Goal: Information Seeking & Learning: Check status

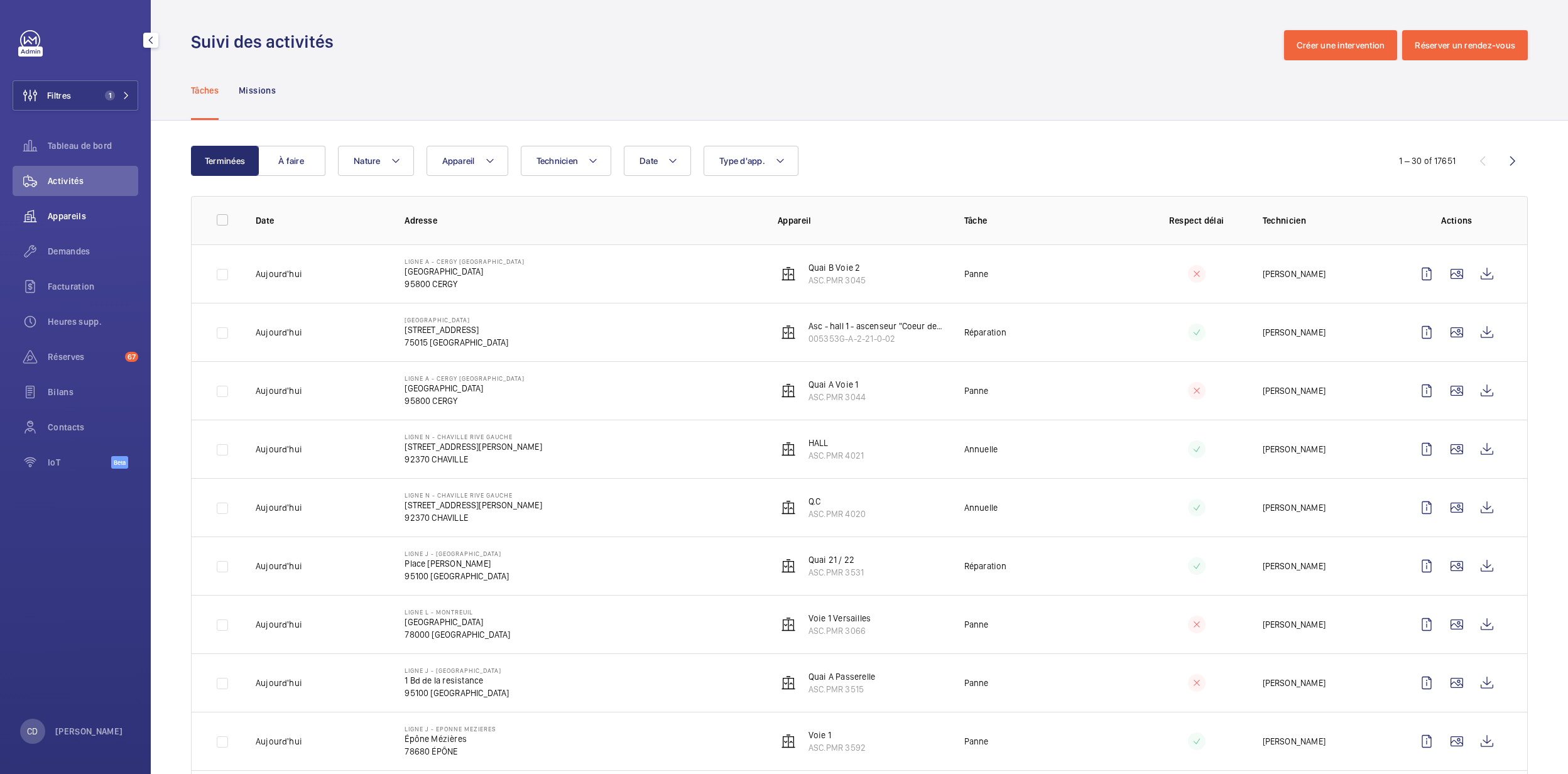
click at [99, 213] on span "Appareils" at bounding box center [93, 216] width 91 height 12
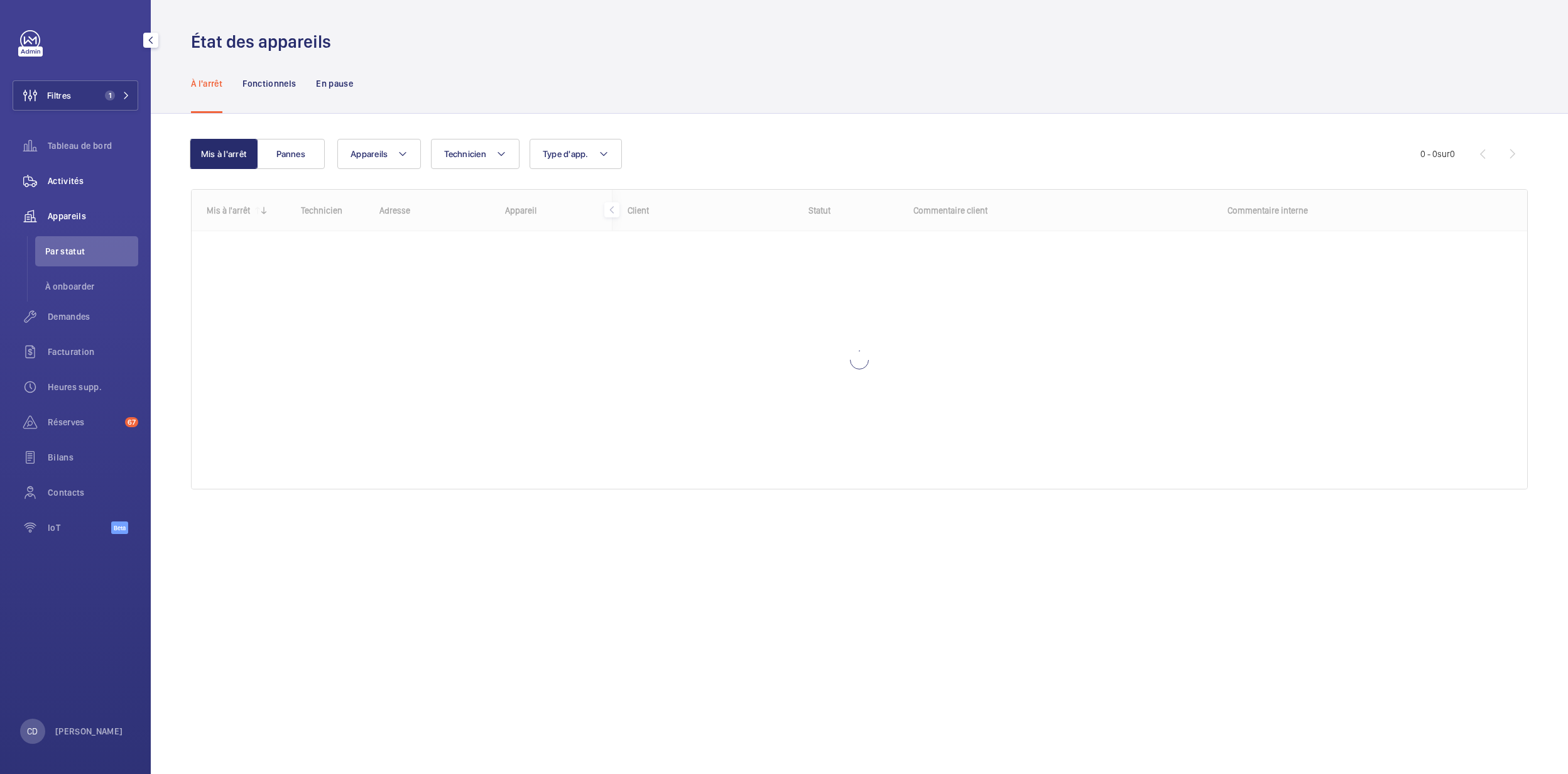
click at [72, 184] on span "Activités" at bounding box center [93, 181] width 91 height 12
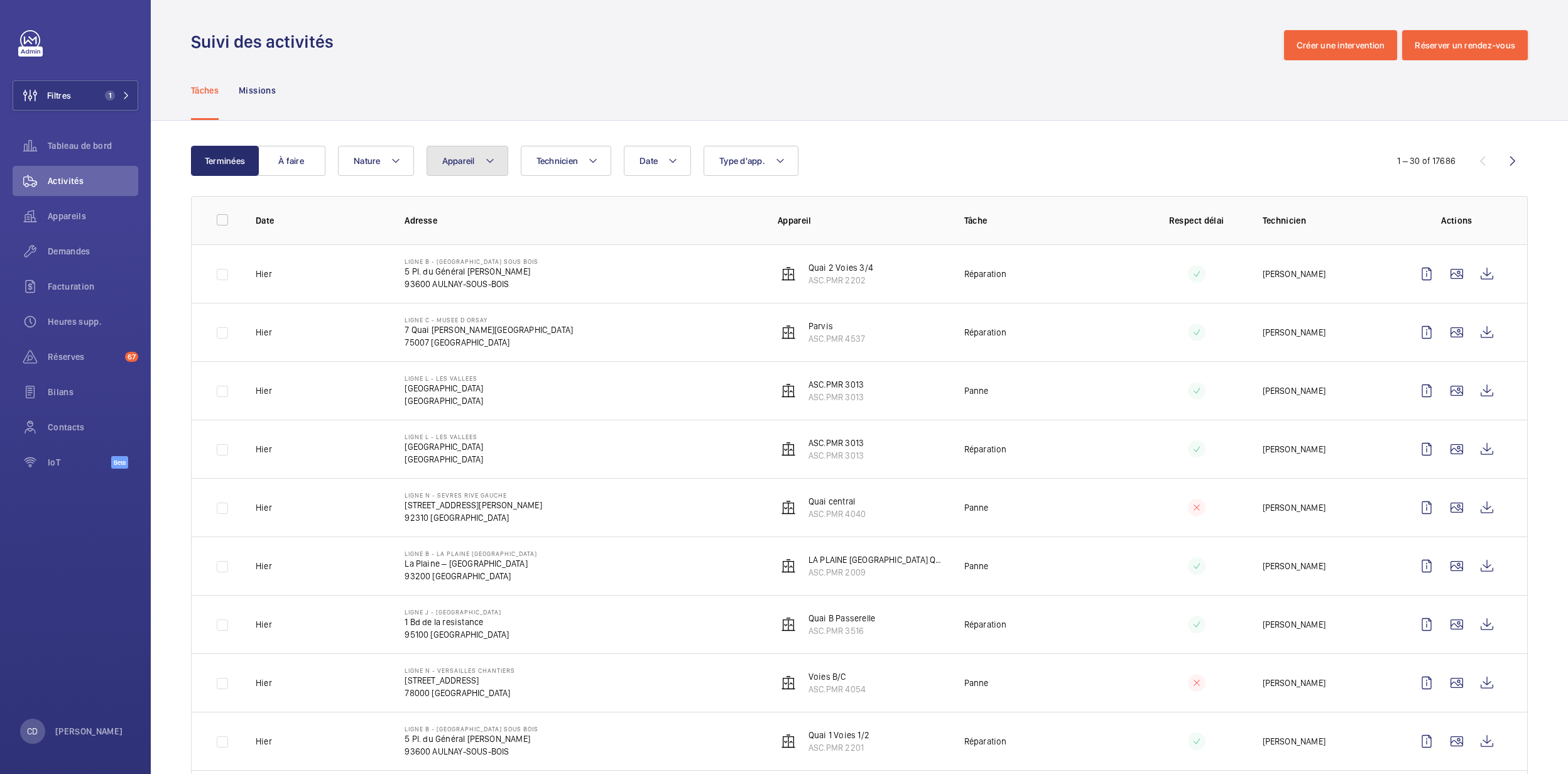
click at [464, 157] on span "Appareil" at bounding box center [458, 161] width 32 height 10
type input "ASC.PMR 3554"
click at [572, 275] on span "3554" at bounding box center [562, 277] width 21 height 10
click at [466, 275] on input "Quai 2, ASC.PMR 3554" at bounding box center [453, 276] width 25 height 25
checkbox input "true"
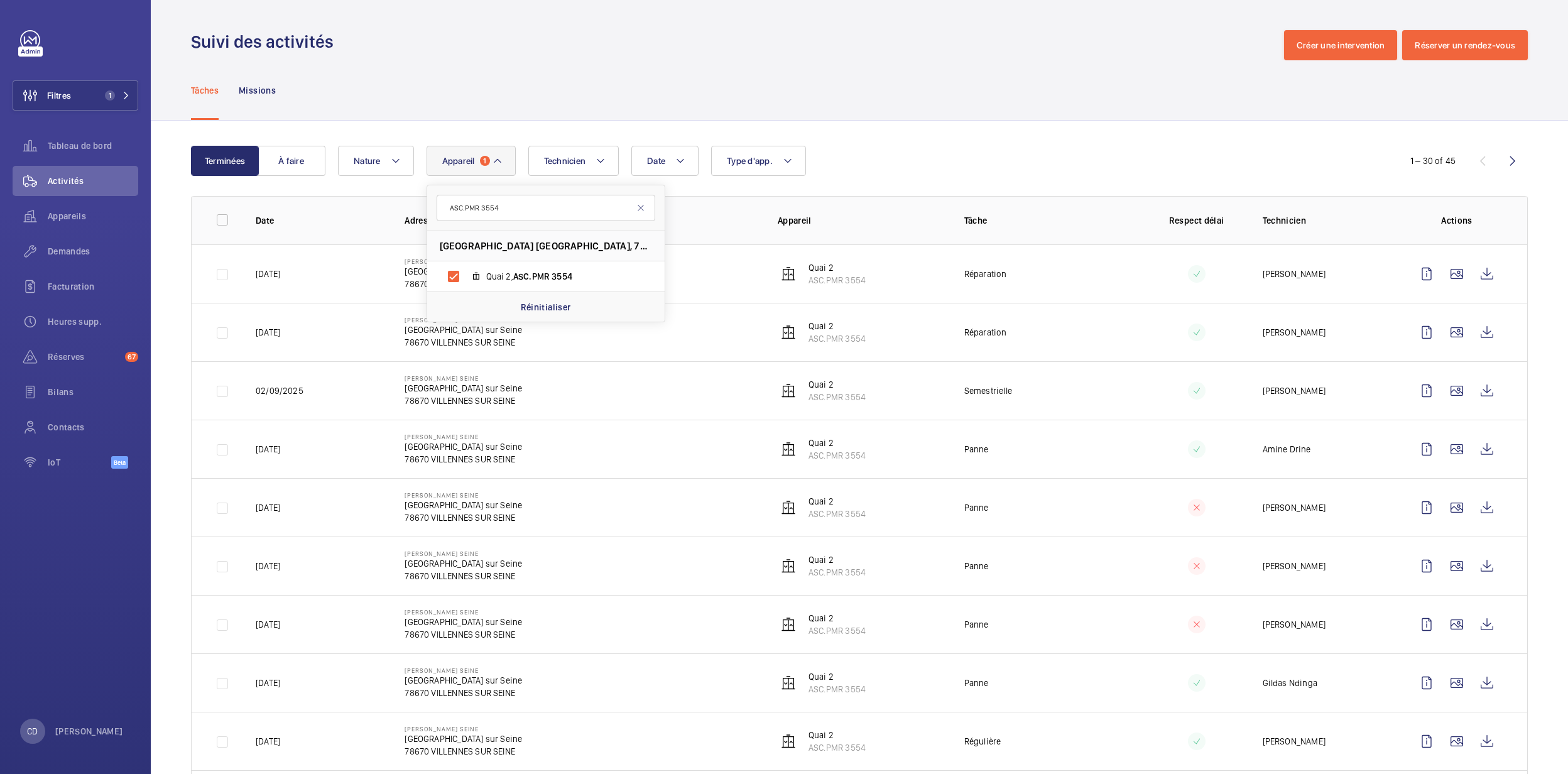
click at [826, 315] on td "Quai 2 ASC.PMR 3554" at bounding box center [851, 332] width 187 height 59
click at [80, 222] on span "Appareils" at bounding box center [93, 216] width 91 height 12
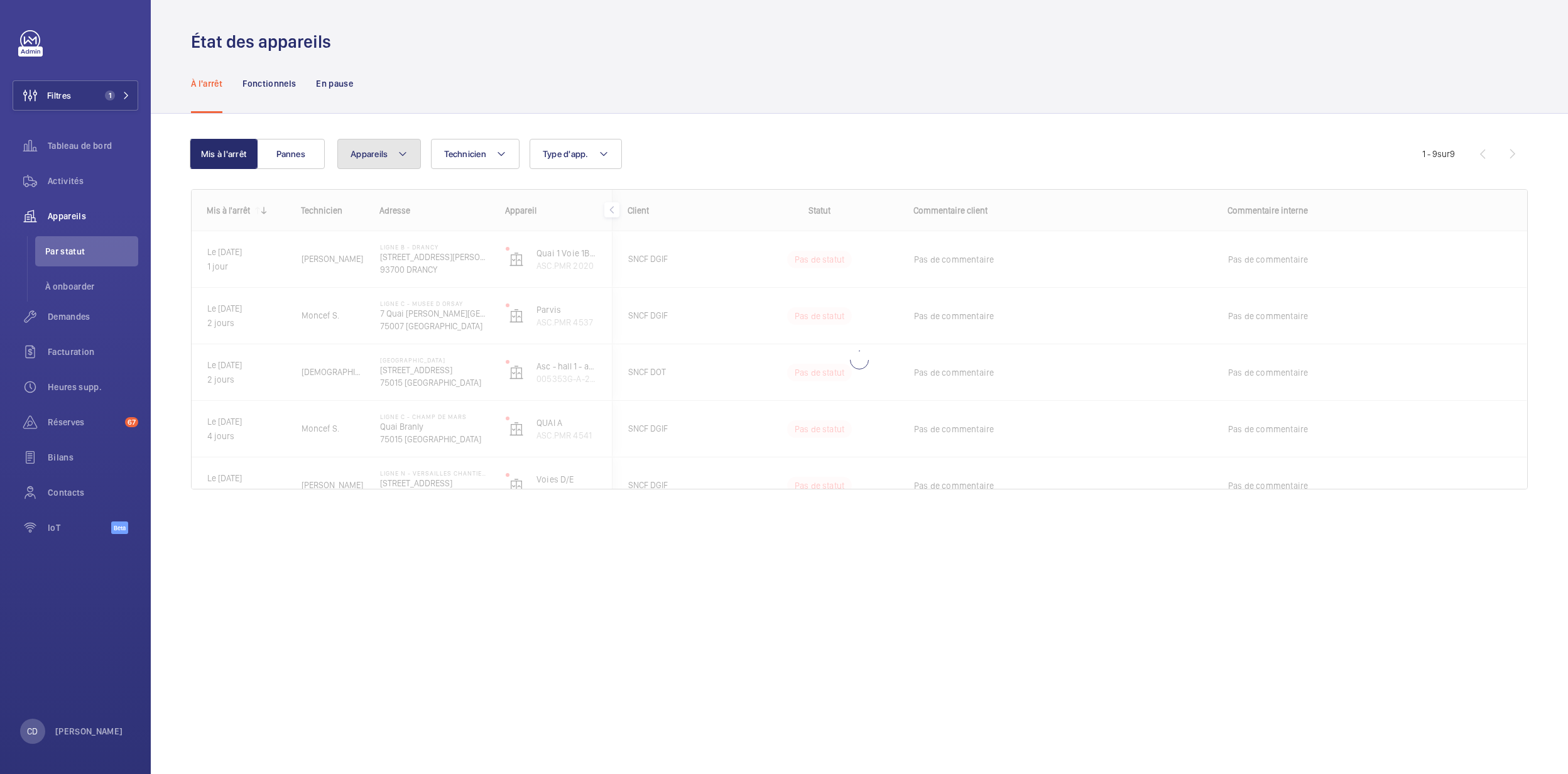
click at [384, 151] on span "Appareils" at bounding box center [369, 154] width 37 height 10
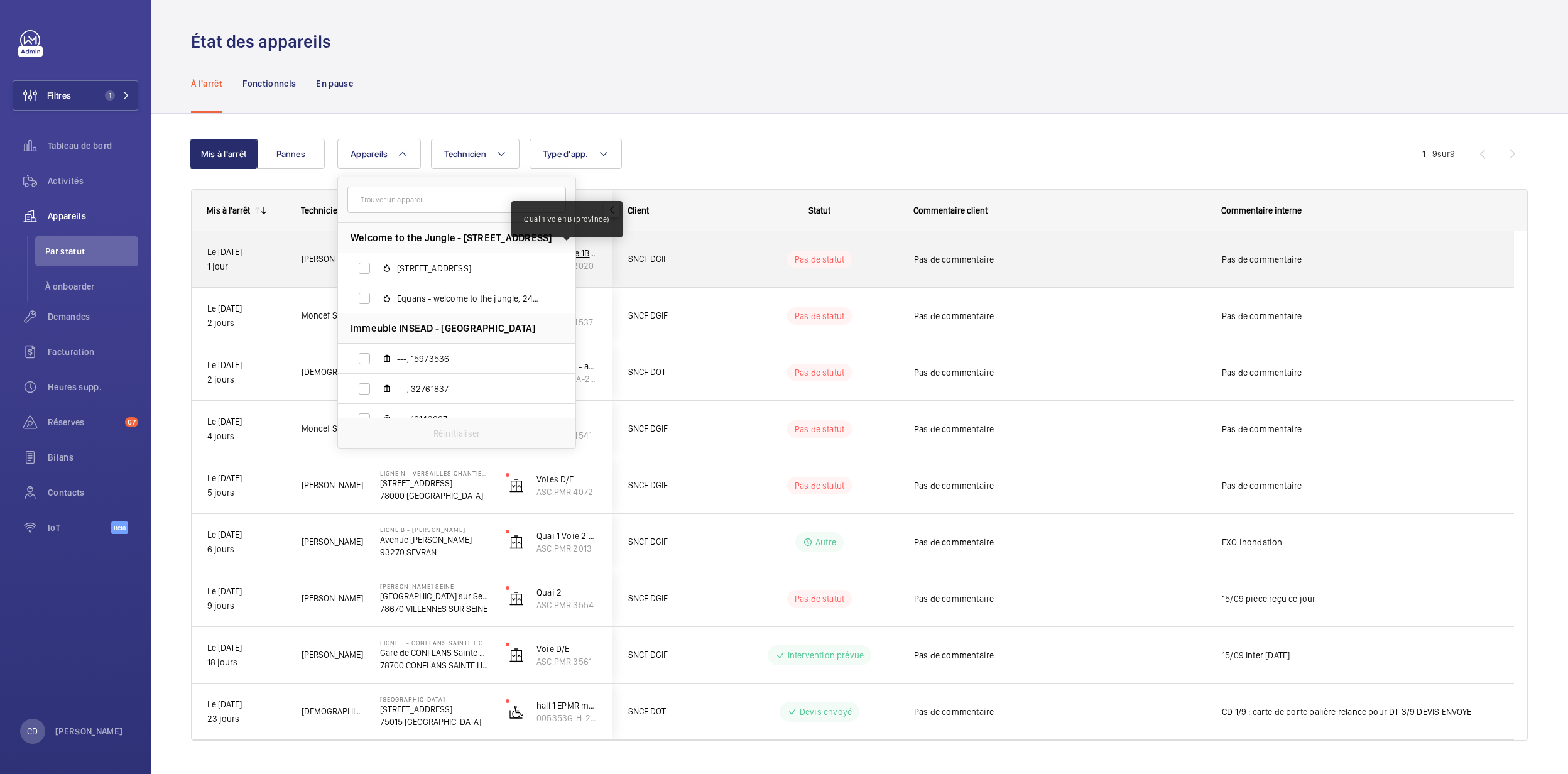
type input "V"
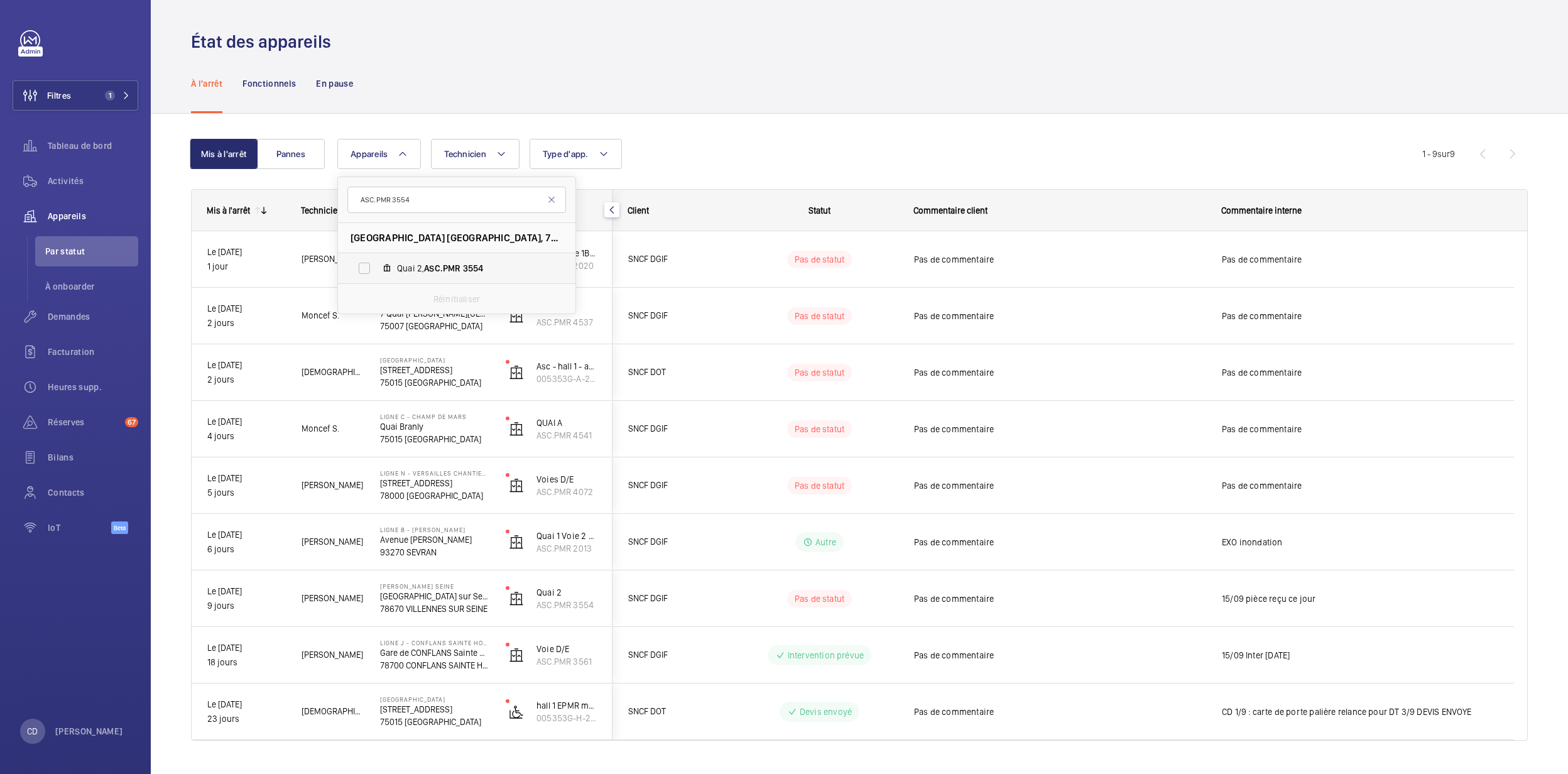
type input "ASC.PMR 3554"
click at [428, 262] on span "Quai 2, ASC.PMR 3554" at bounding box center [469, 268] width 146 height 12
click at [376, 262] on input "Quai 2, ASC.PMR 3554" at bounding box center [364, 268] width 25 height 25
checkbox input "true"
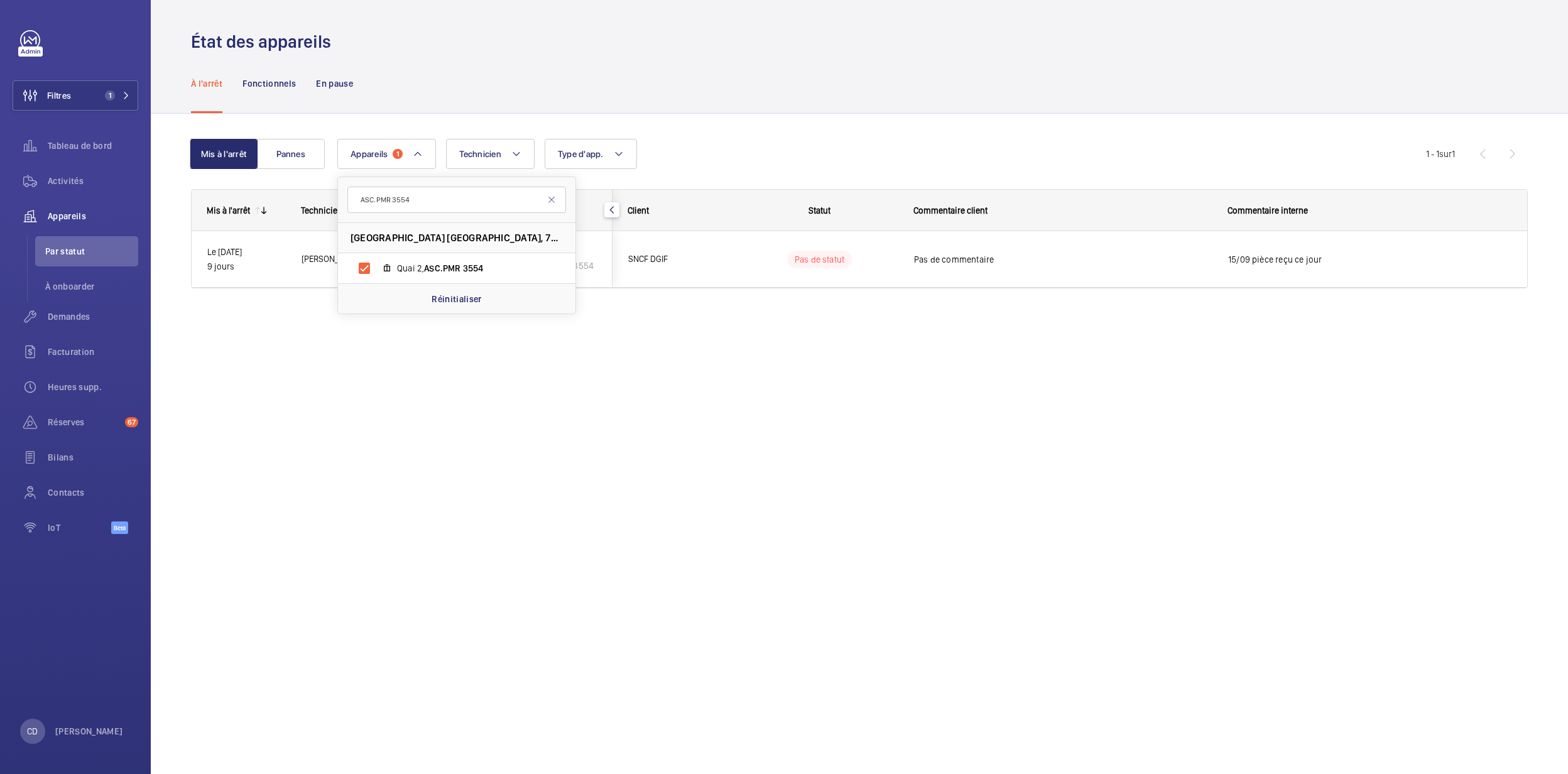
click at [845, 149] on div "Appareils 1 ASC.PMR 3554 Ligne J - VILLENNES [GEOGRAPHIC_DATA], 78670 VILLENNES…" at bounding box center [881, 154] width 1088 height 31
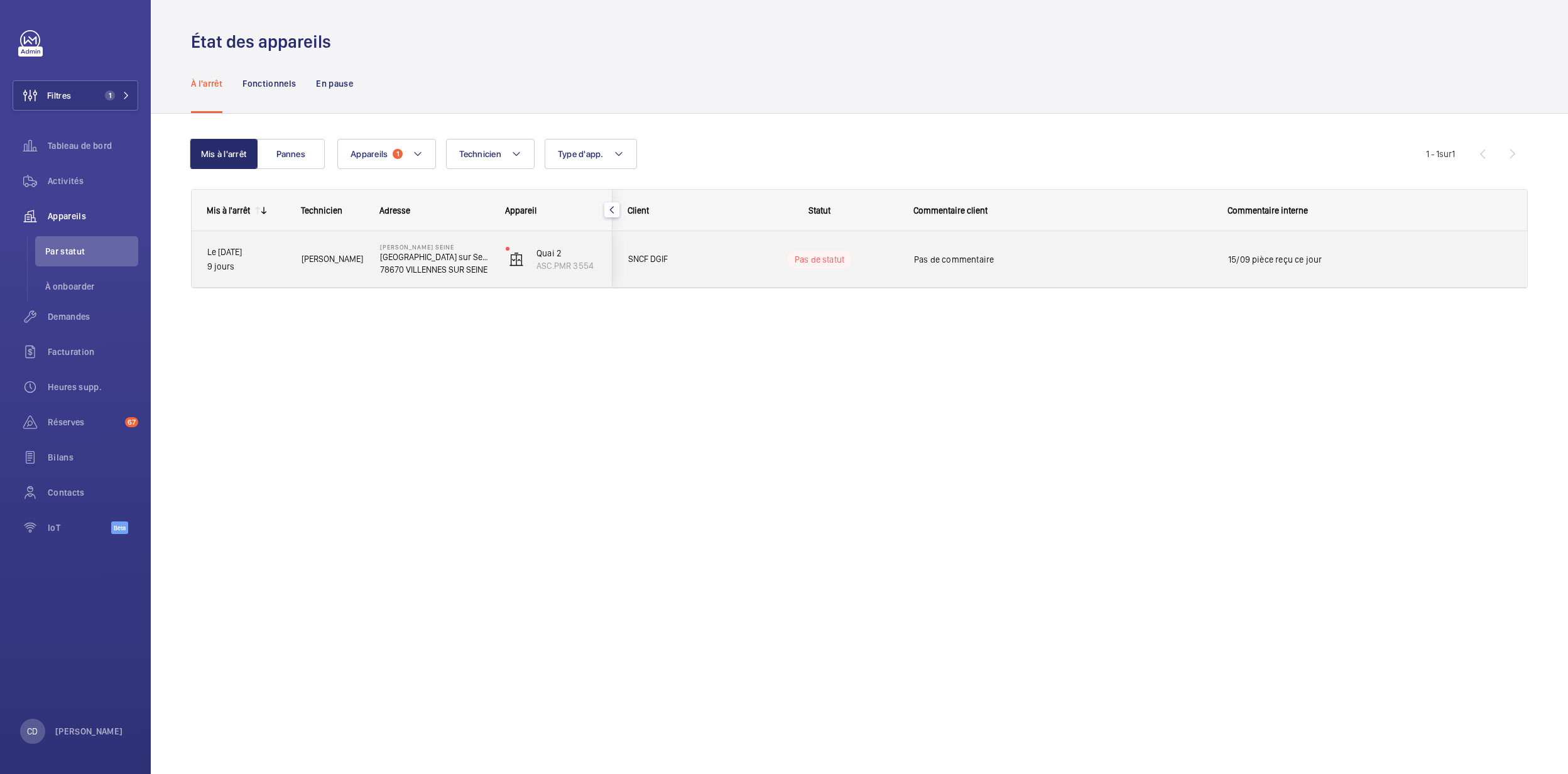
click at [439, 260] on p "[GEOGRAPHIC_DATA] sur Seine" at bounding box center [434, 257] width 109 height 12
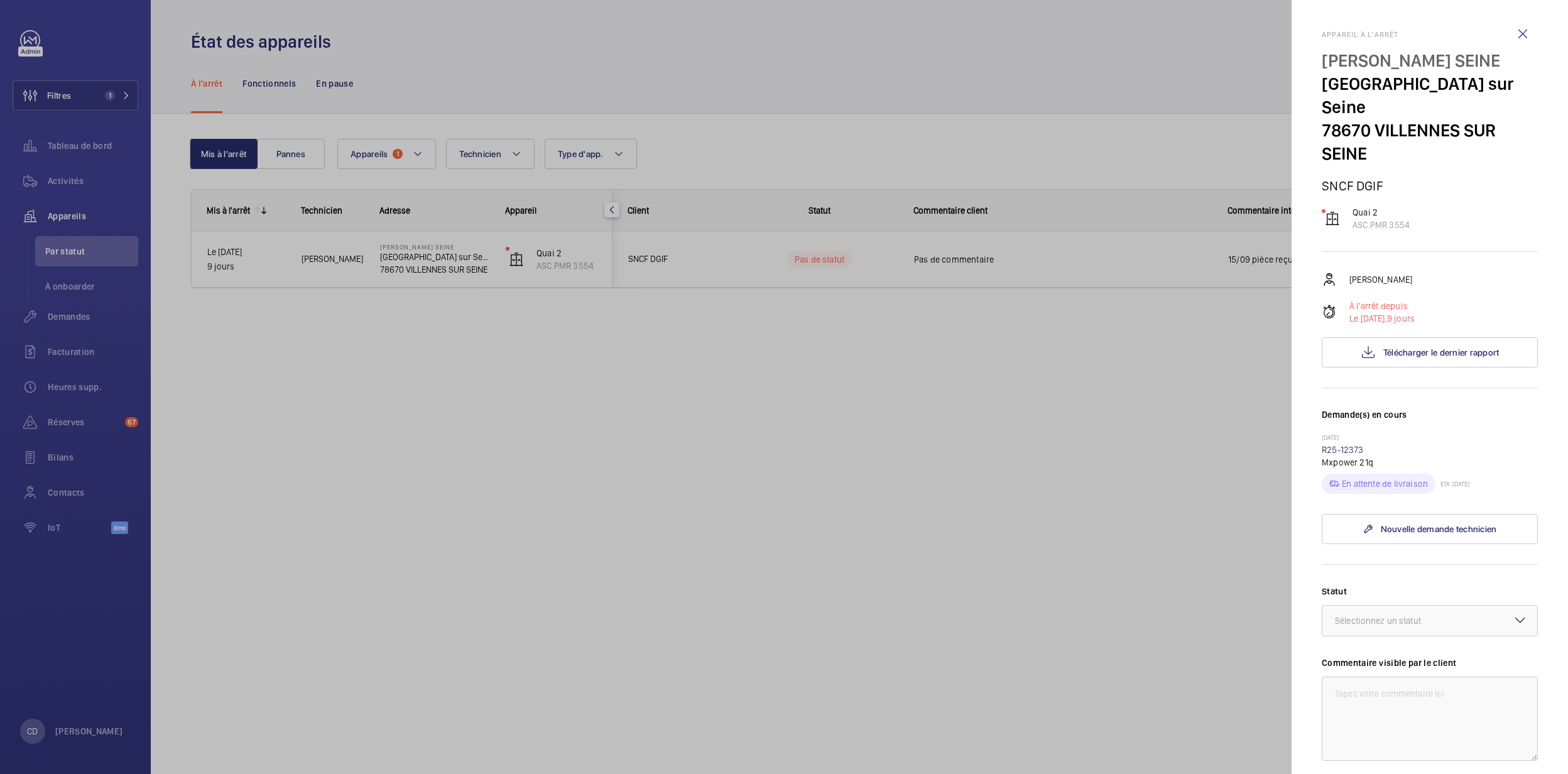
click at [66, 254] on div at bounding box center [784, 387] width 1568 height 774
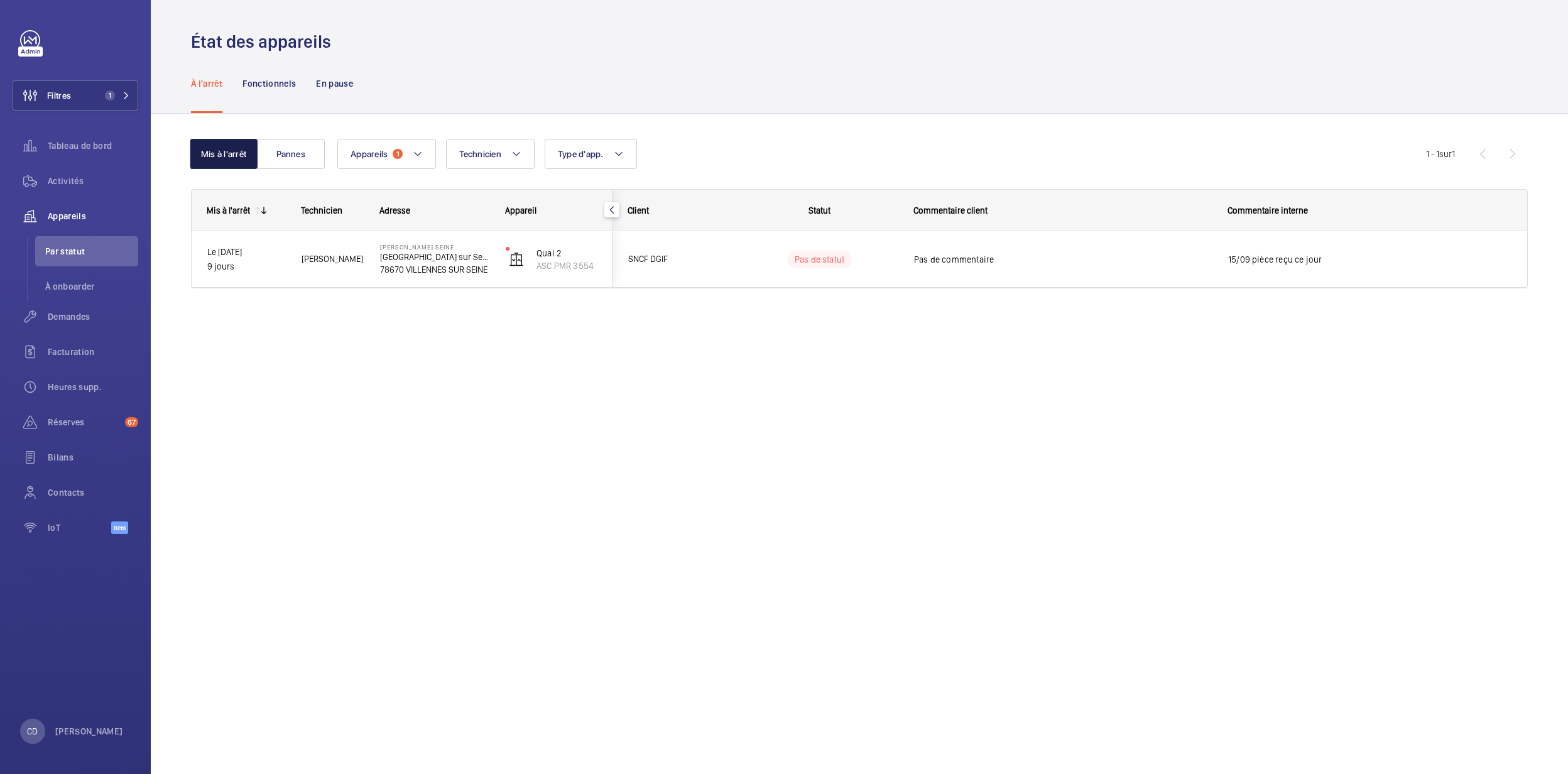
click at [224, 156] on button "Mis à l'arrêt" at bounding box center [224, 154] width 68 height 31
click at [411, 161] on button "Appareils 1" at bounding box center [386, 154] width 99 height 31
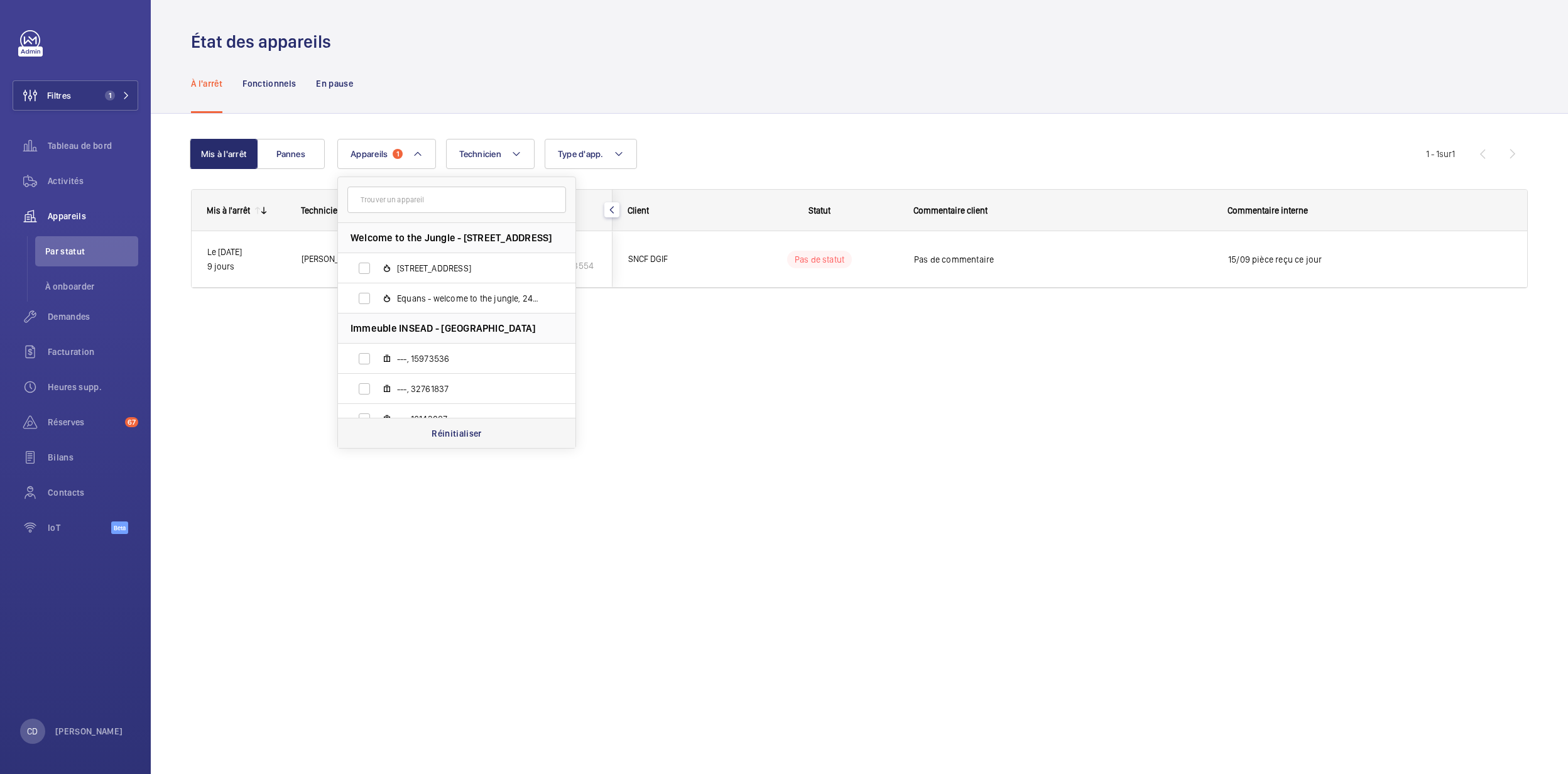
click at [490, 430] on div "Réinitialiser" at bounding box center [457, 432] width 238 height 31
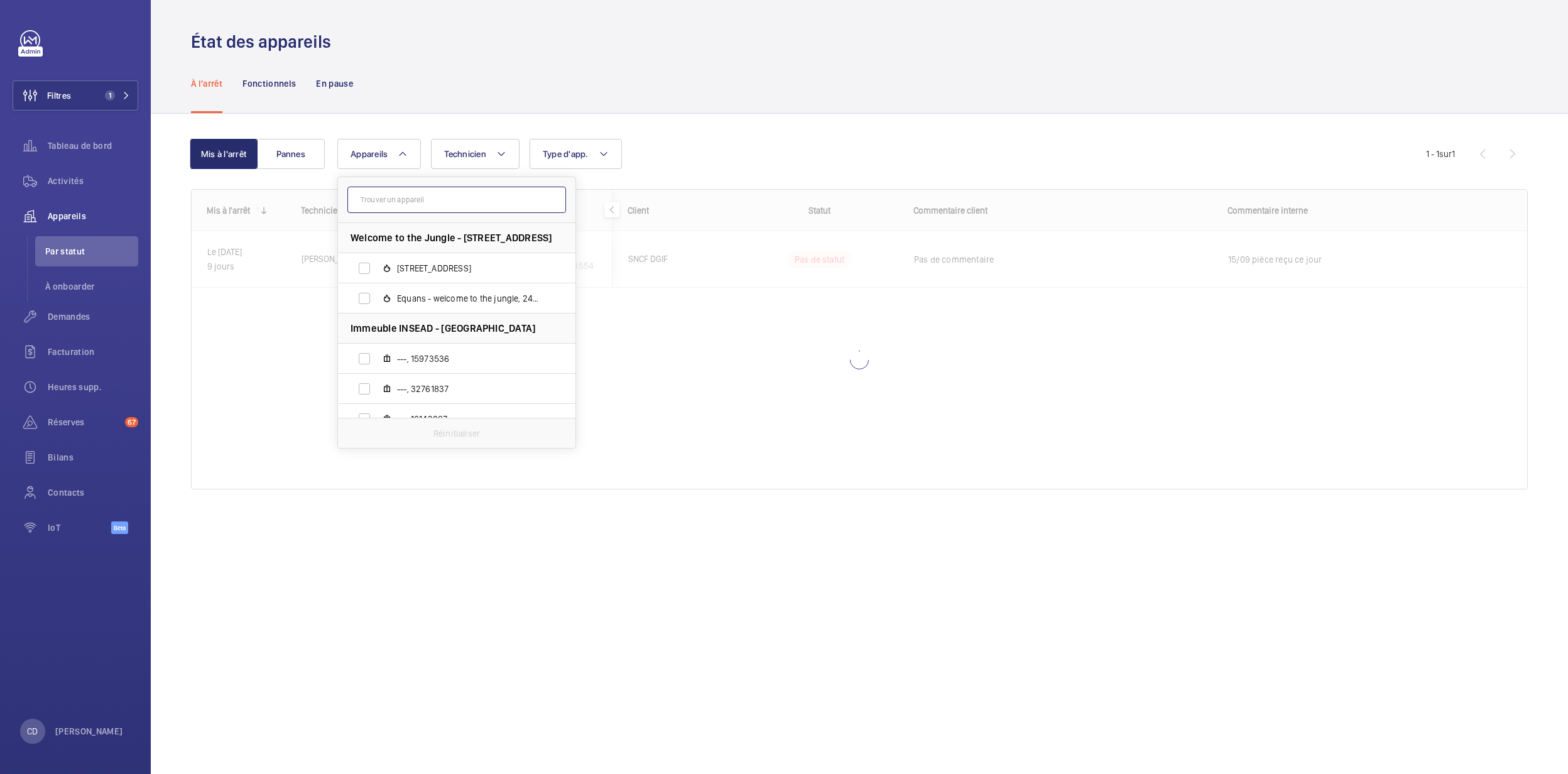
click at [432, 194] on input "text" at bounding box center [457, 200] width 218 height 26
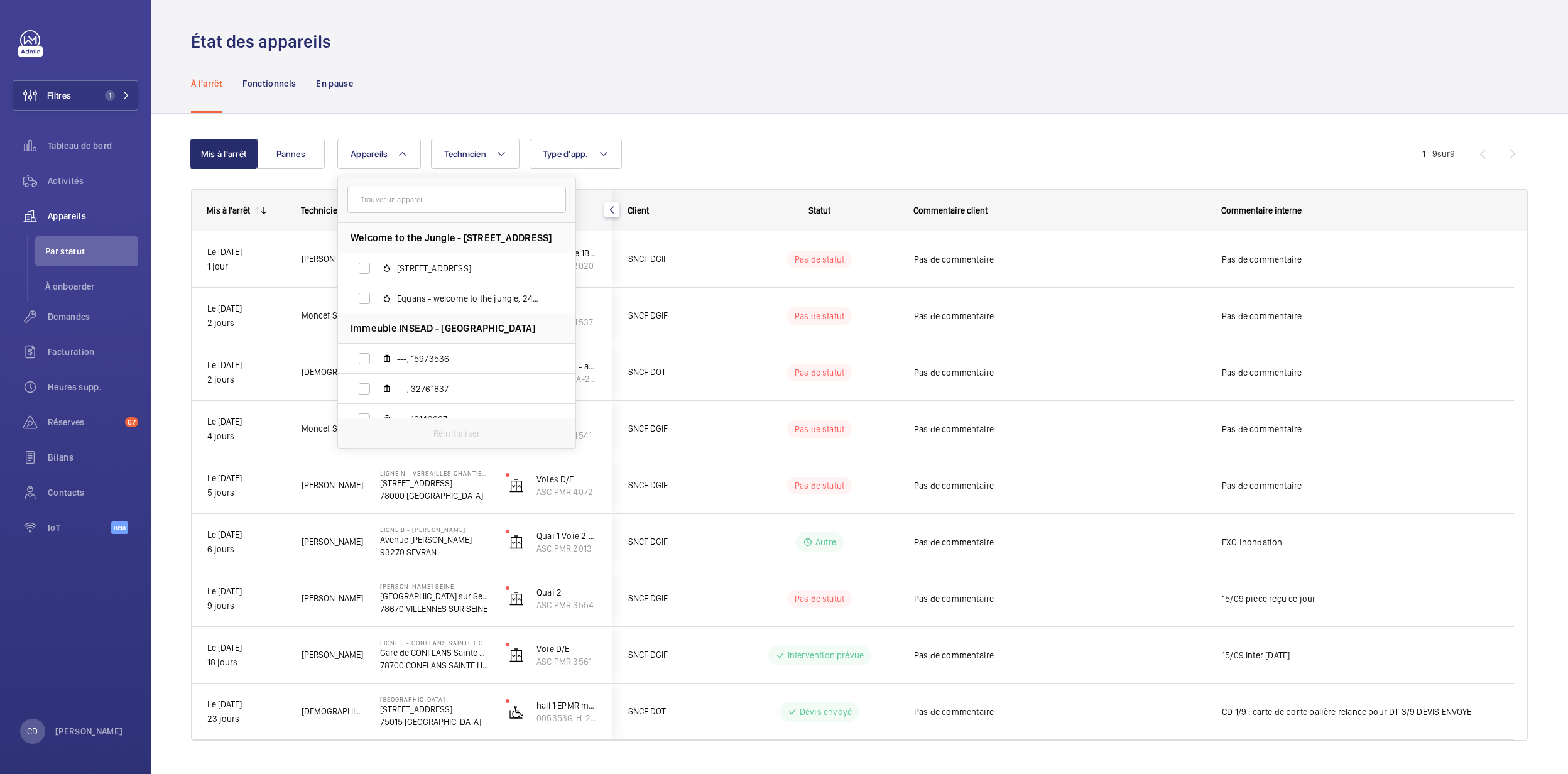
click at [742, 183] on wm-front-shared-table-view-engine "Mis à l'arrêt Pannes Appareils Welcome to the Jungle - [STREET_ADDRESS][GEOGRAP…" at bounding box center [860, 454] width 1337 height 632
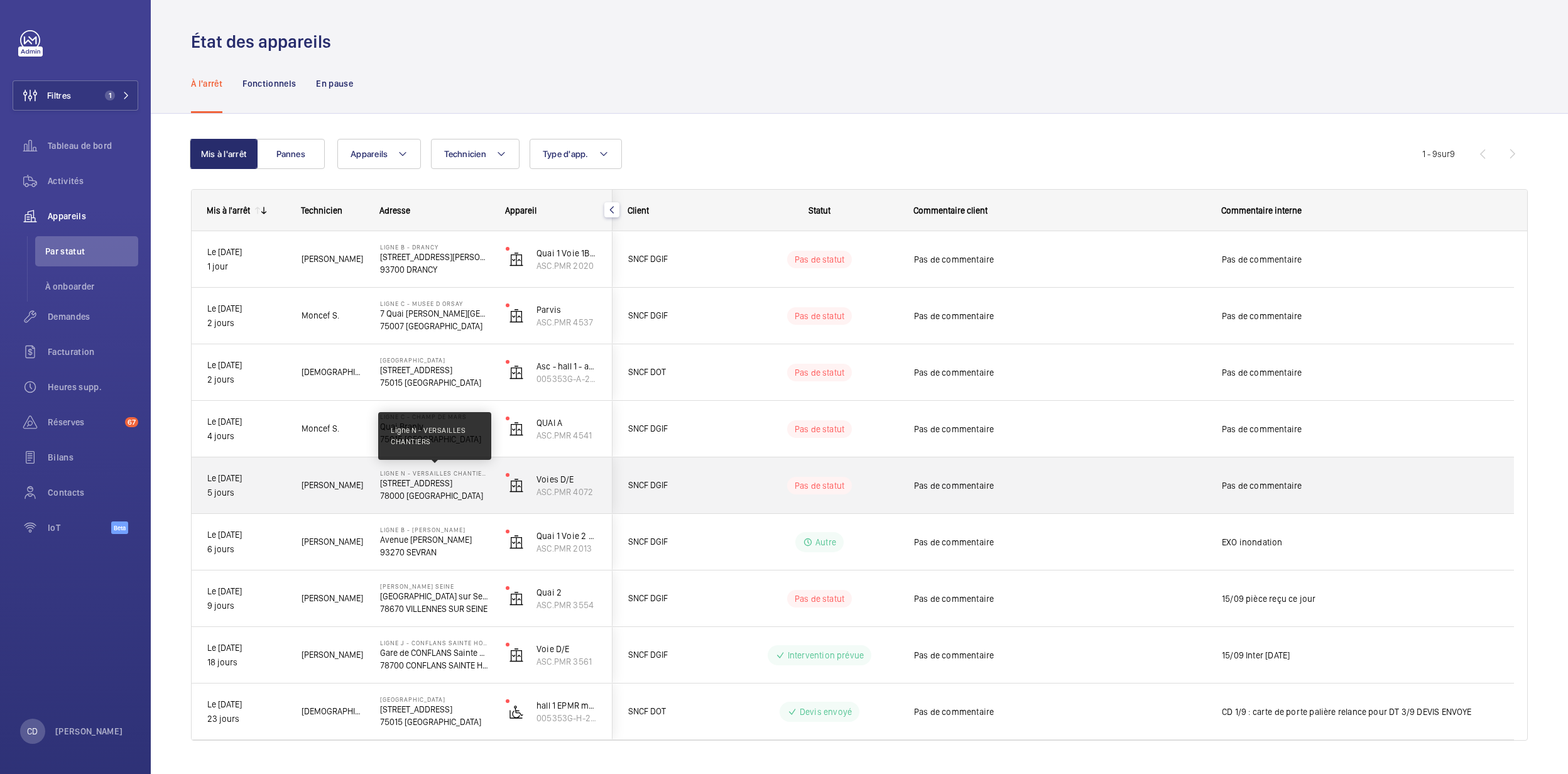
click at [455, 475] on p "Ligne N - VERSAILLES CHANTIERS" at bounding box center [434, 473] width 109 height 8
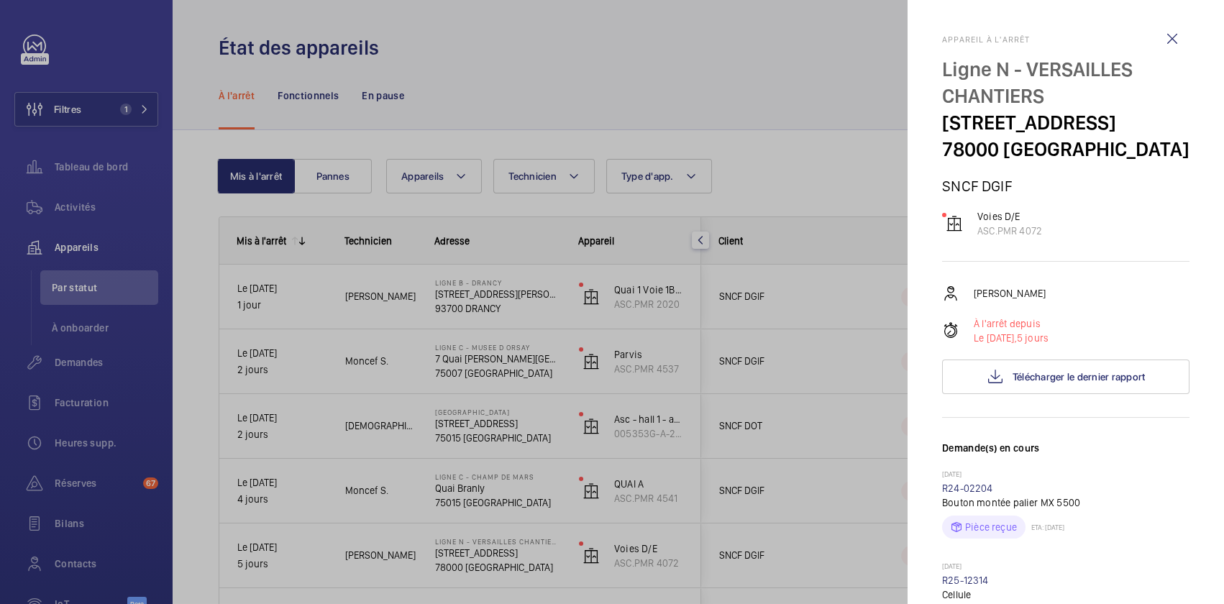
scroll to position [392, 0]
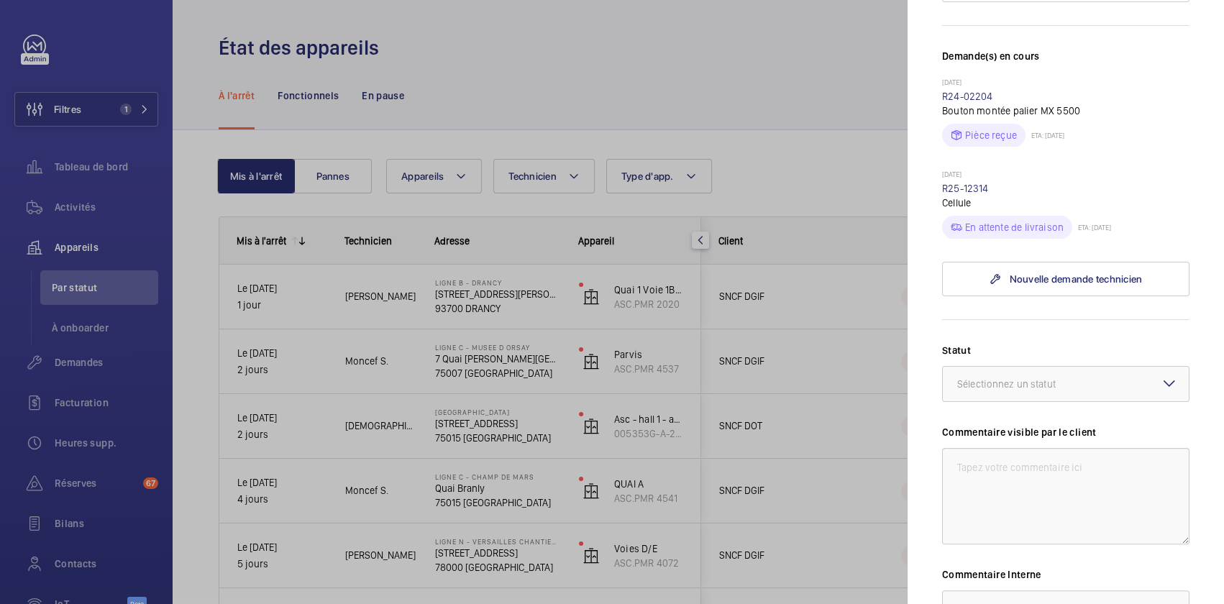
click at [406, 306] on div at bounding box center [612, 302] width 1224 height 604
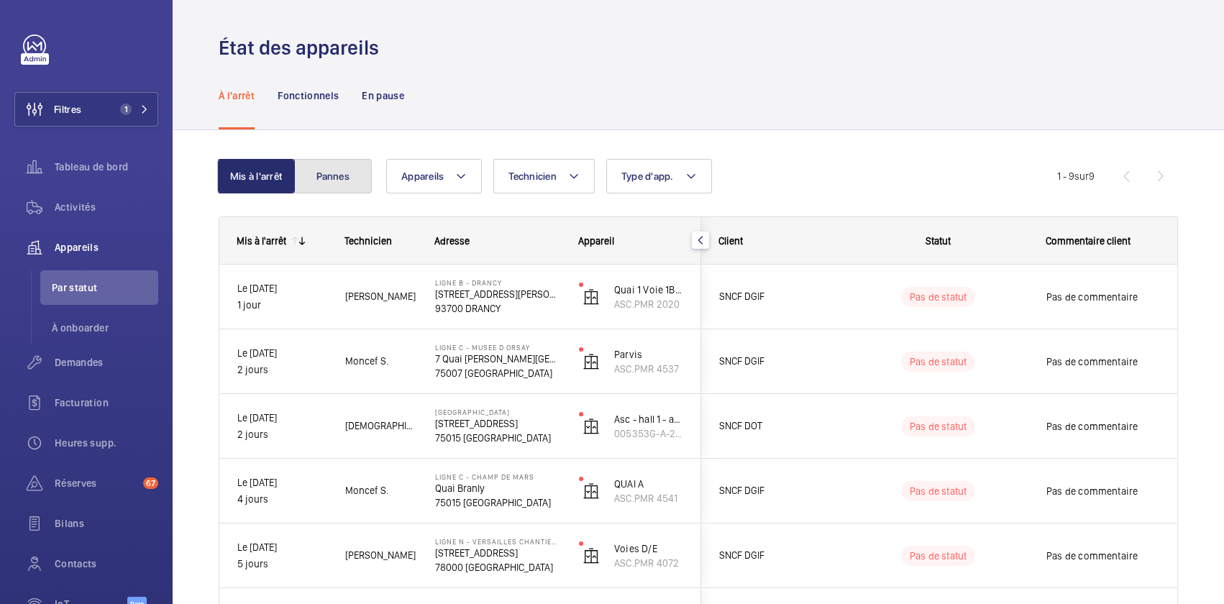
click at [335, 187] on button "Pannes" at bounding box center [333, 176] width 78 height 35
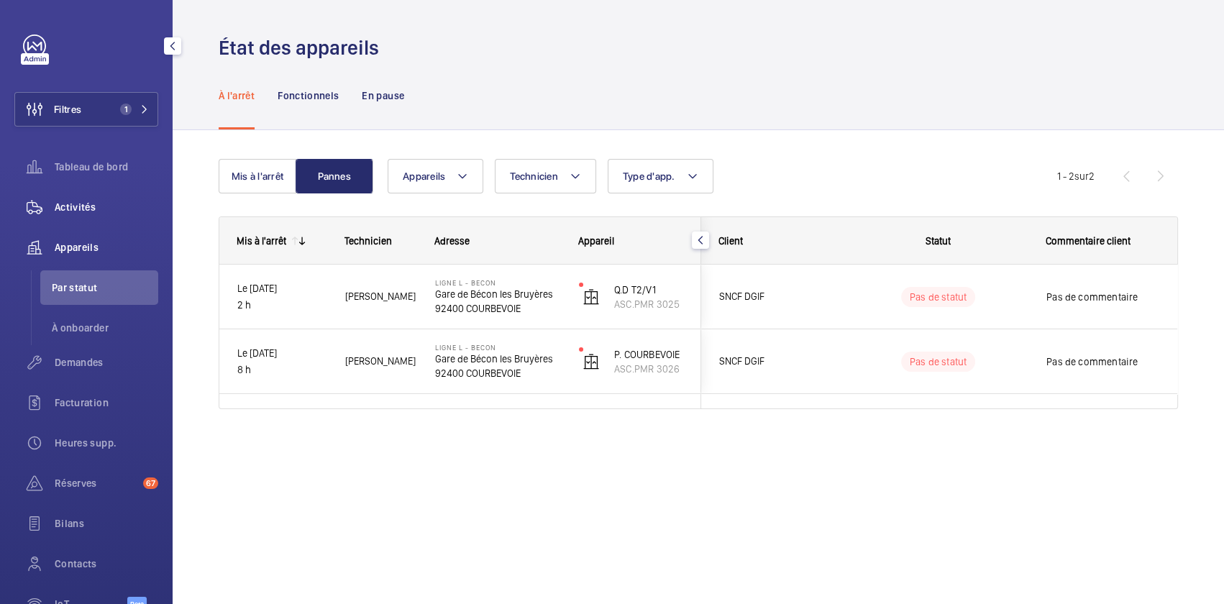
click at [74, 217] on div "Activités" at bounding box center [86, 207] width 144 height 35
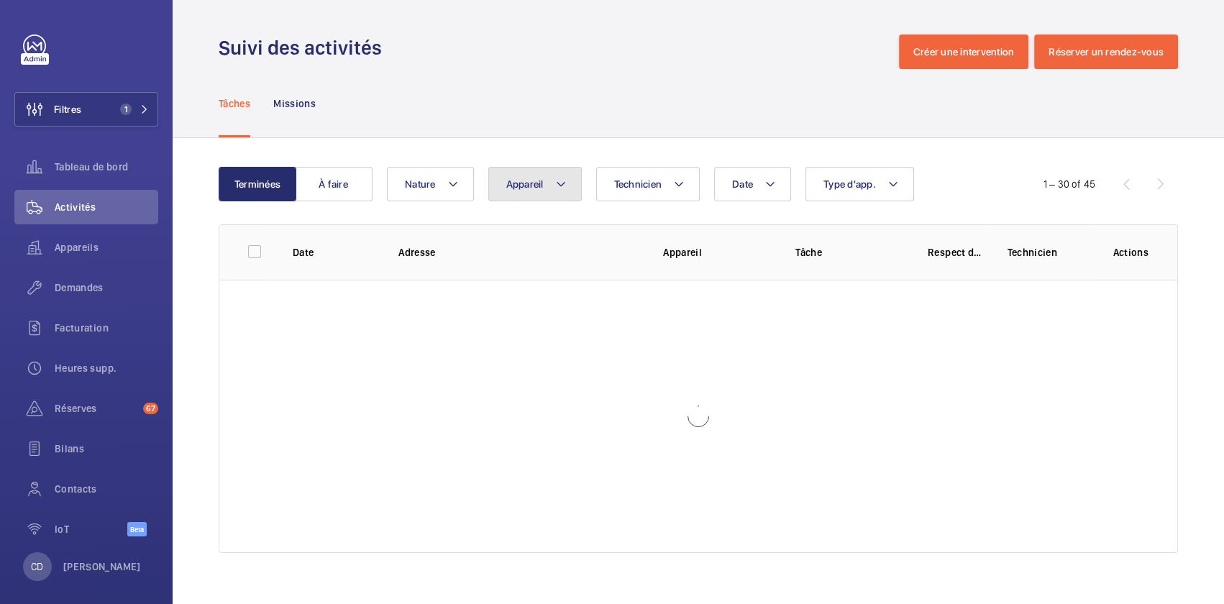
click at [499, 186] on button "Appareil" at bounding box center [534, 184] width 93 height 35
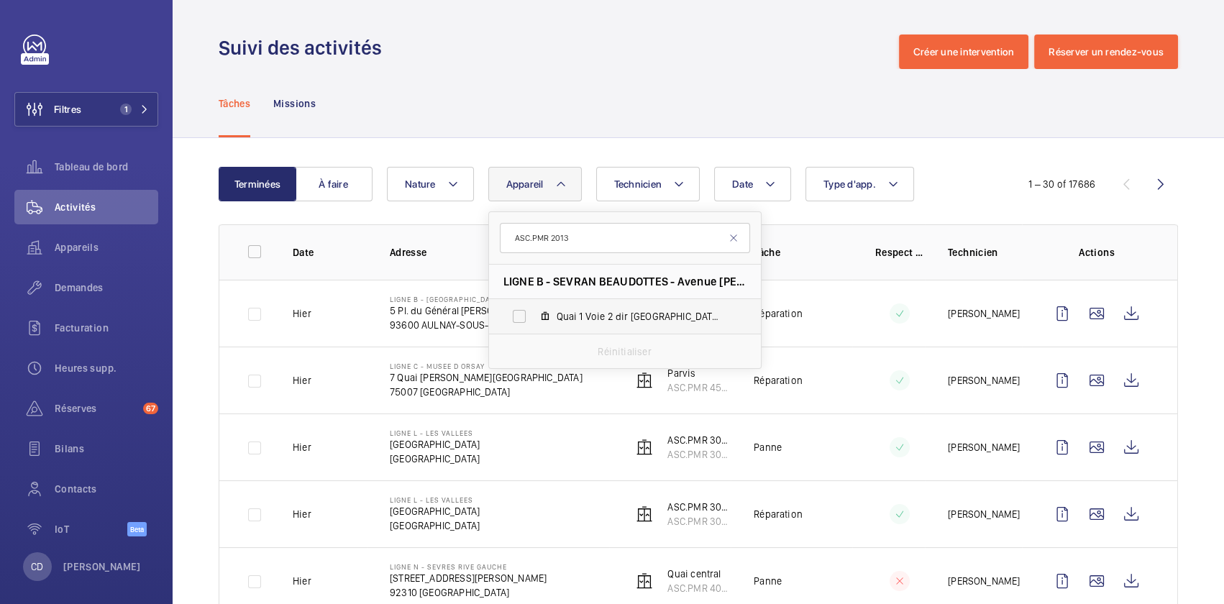
type input "ASC.PMR 2013"
click at [654, 326] on label "Quai 1 Voie 2 dir [GEOGRAPHIC_DATA], ASC.PMR 2013" at bounding box center [613, 316] width 249 height 35
click at [534, 326] on input "Quai 1 Voie 2 dir [GEOGRAPHIC_DATA], ASC.PMR 2013" at bounding box center [519, 316] width 29 height 29
checkbox input "true"
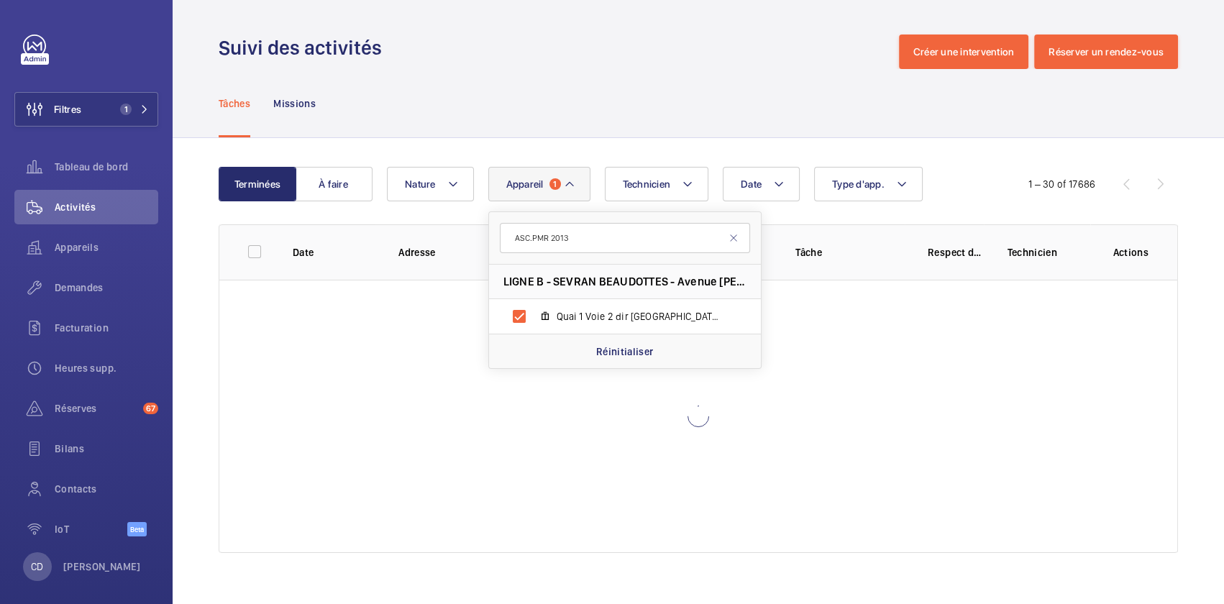
click at [573, 66] on div "Suivi des activités Créer une intervention Réserver un rendez-vous" at bounding box center [698, 52] width 959 height 35
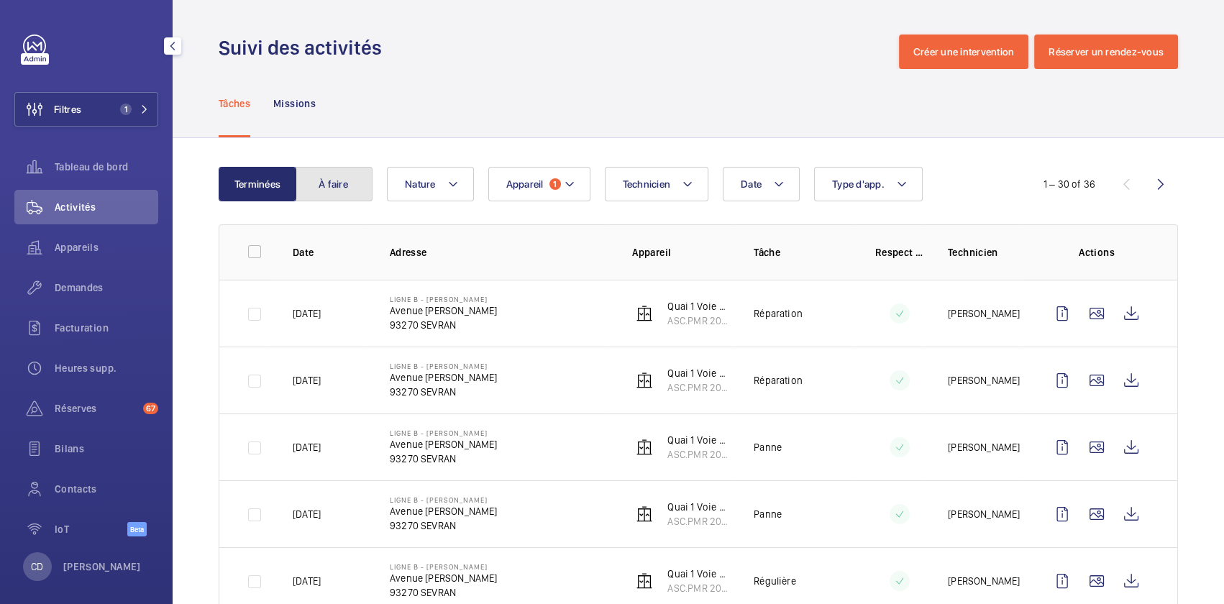
click at [334, 188] on button "À faire" at bounding box center [334, 184] width 78 height 35
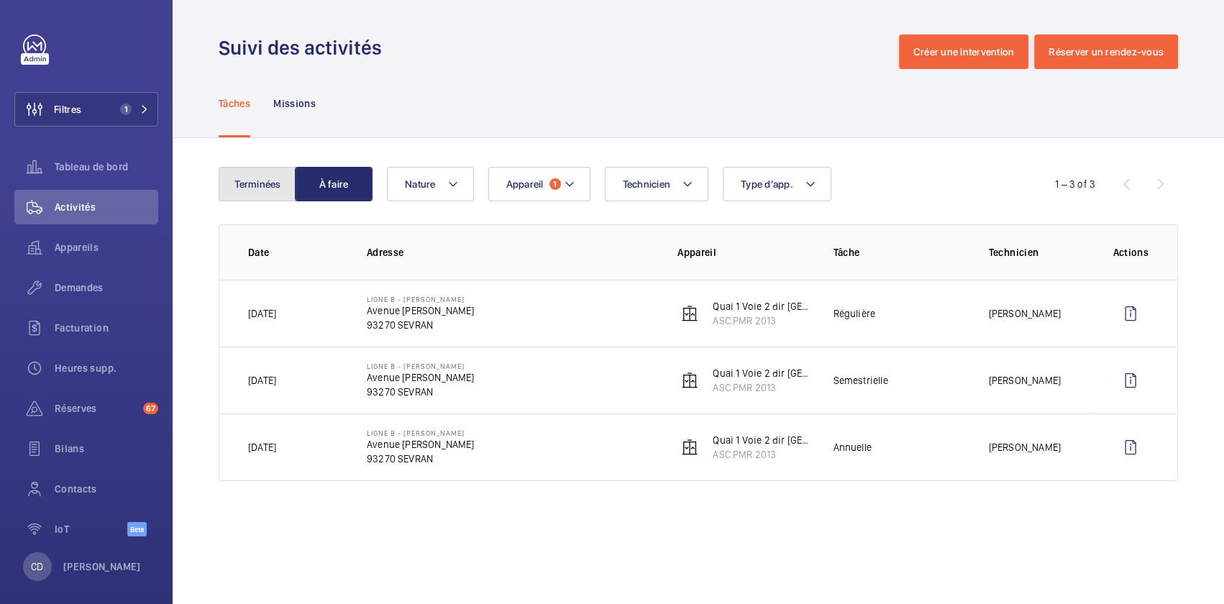
click at [270, 189] on button "Terminées" at bounding box center [258, 184] width 78 height 35
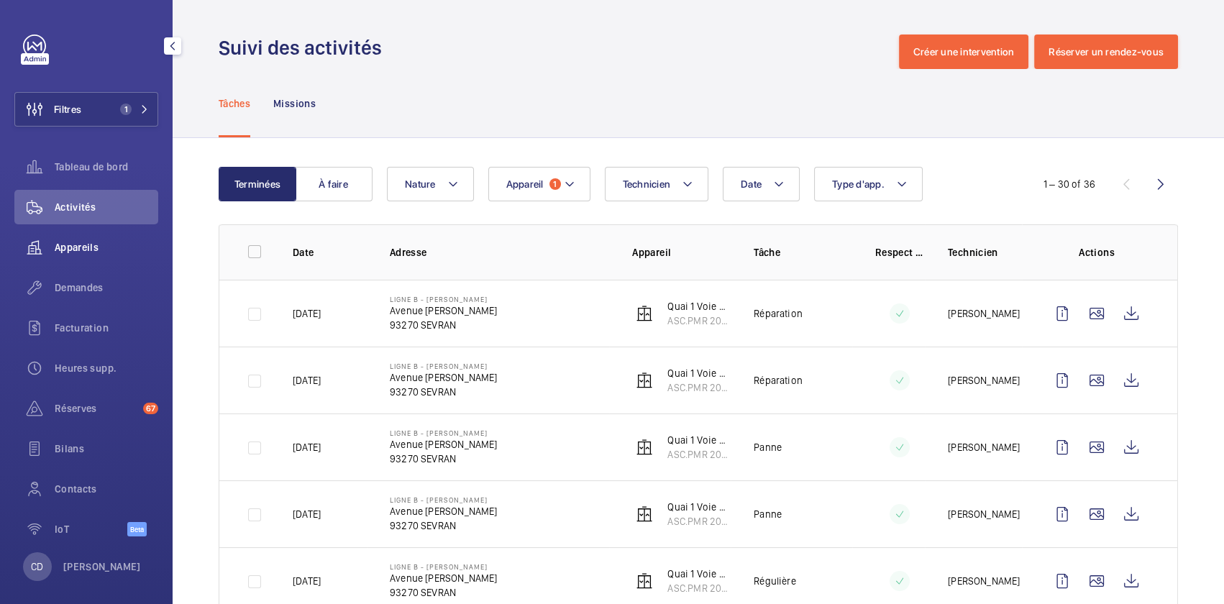
click at [82, 243] on span "Appareils" at bounding box center [107, 247] width 104 height 14
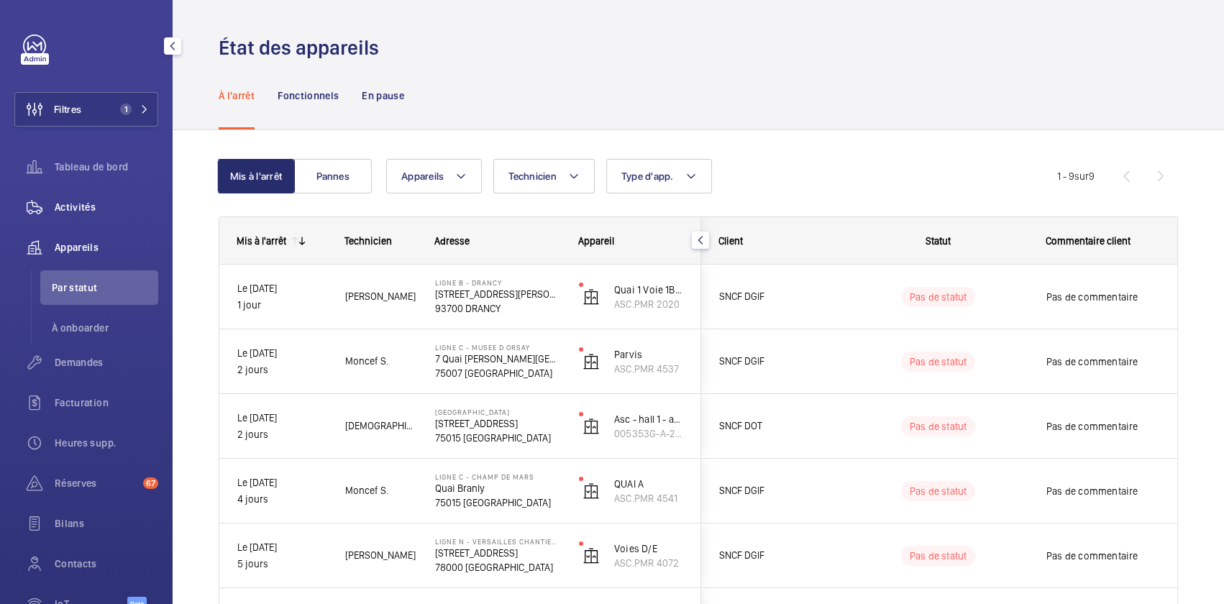
click at [78, 216] on div "Activités" at bounding box center [86, 207] width 144 height 35
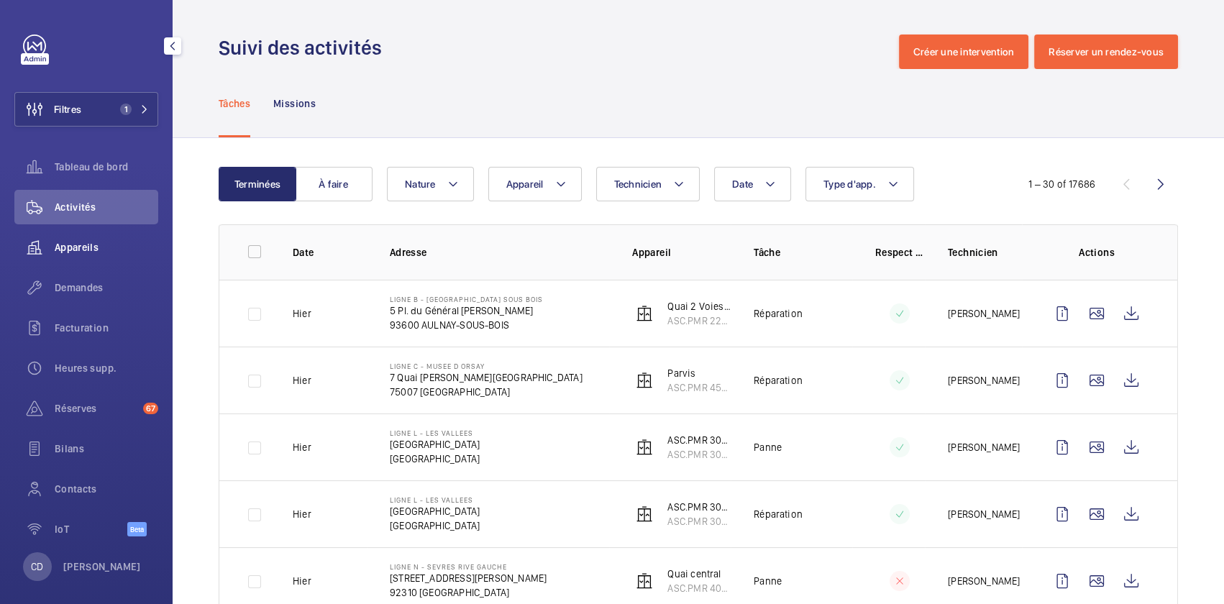
click at [58, 261] on div "Appareils" at bounding box center [86, 247] width 144 height 35
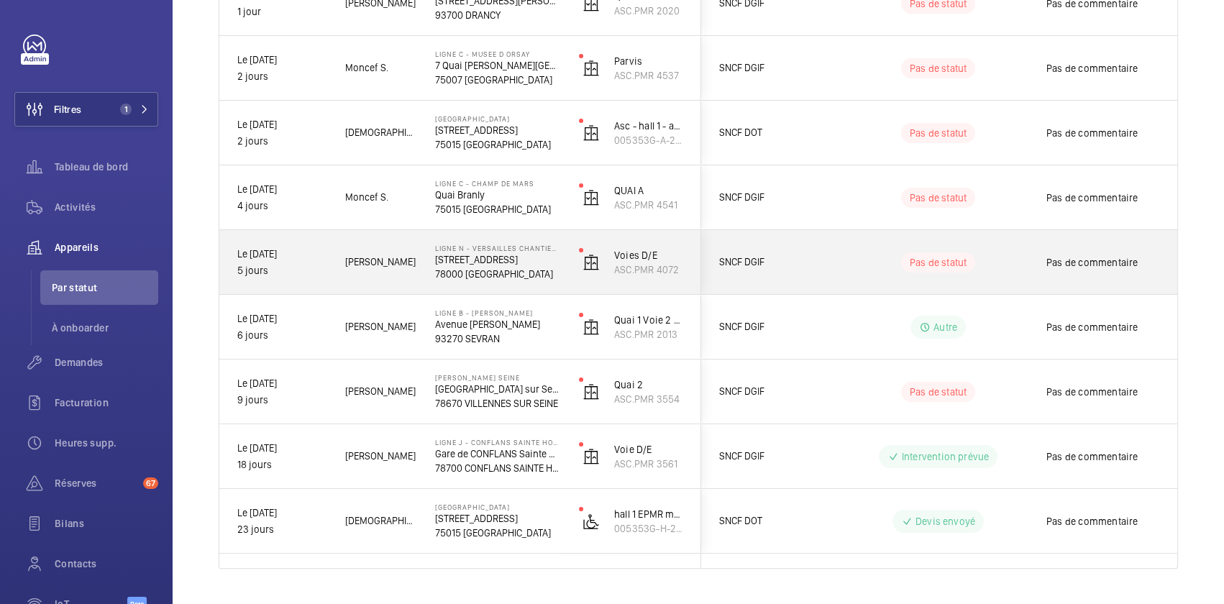
scroll to position [326, 0]
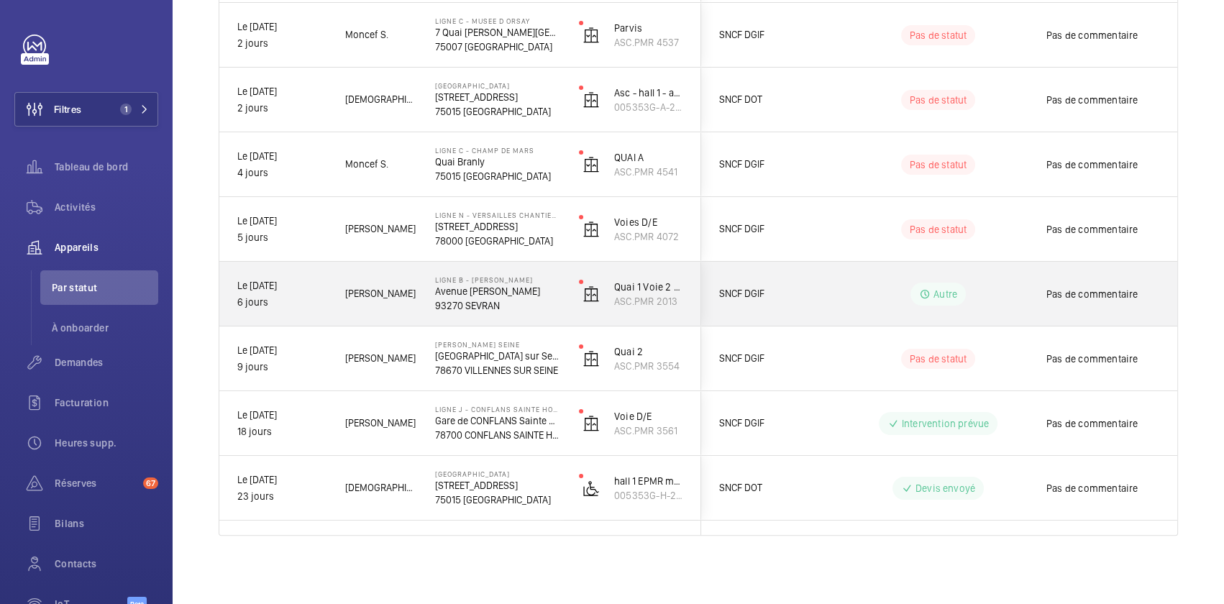
click at [483, 299] on p "93270 SEVRAN" at bounding box center [497, 305] width 125 height 14
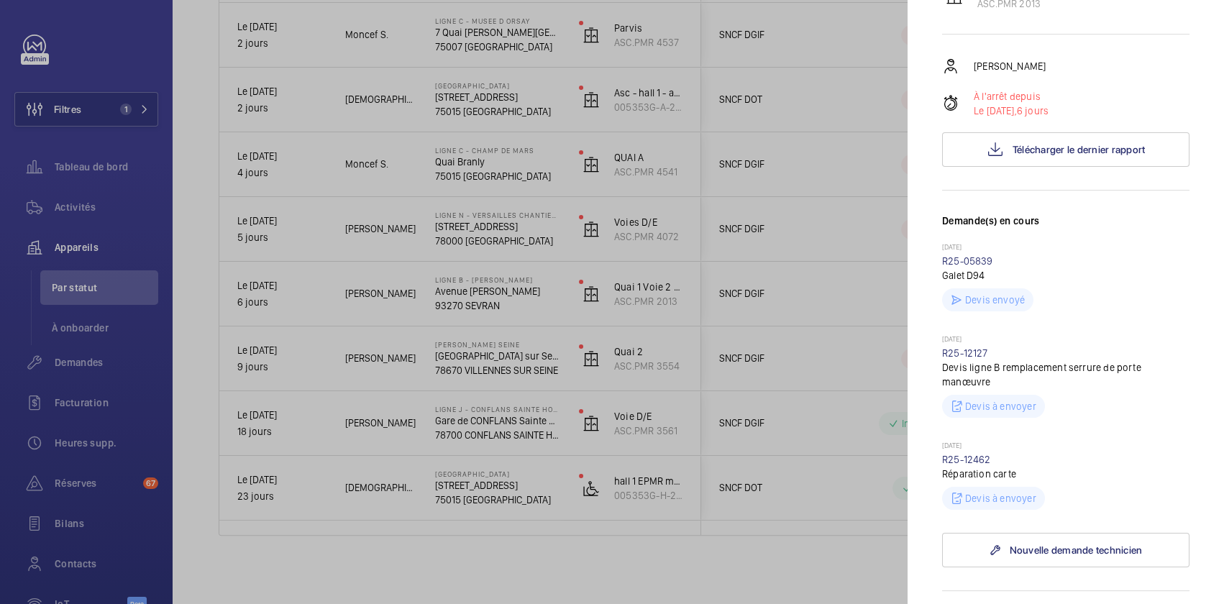
scroll to position [261, 0]
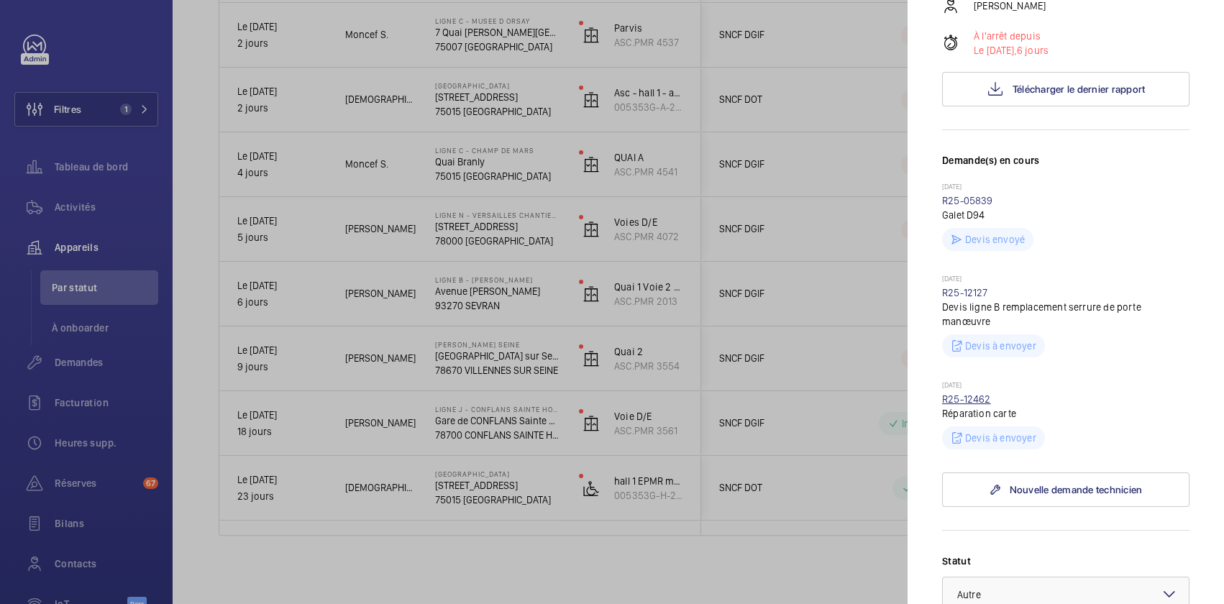
click at [979, 405] on link "R25-12462" at bounding box center [966, 399] width 49 height 12
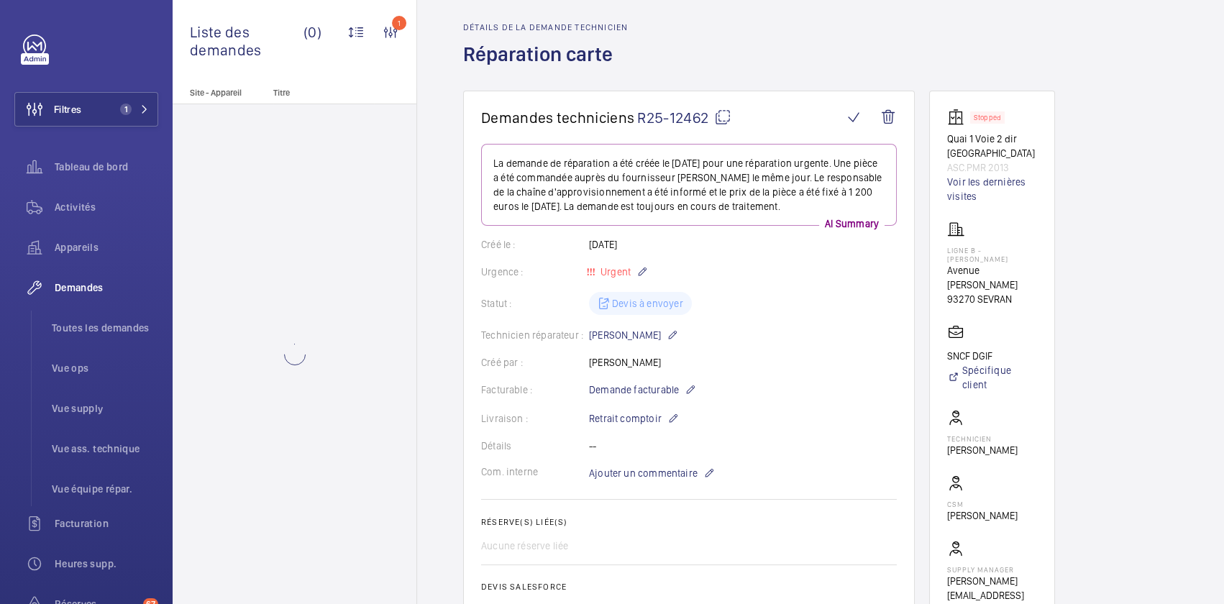
scroll to position [261, 0]
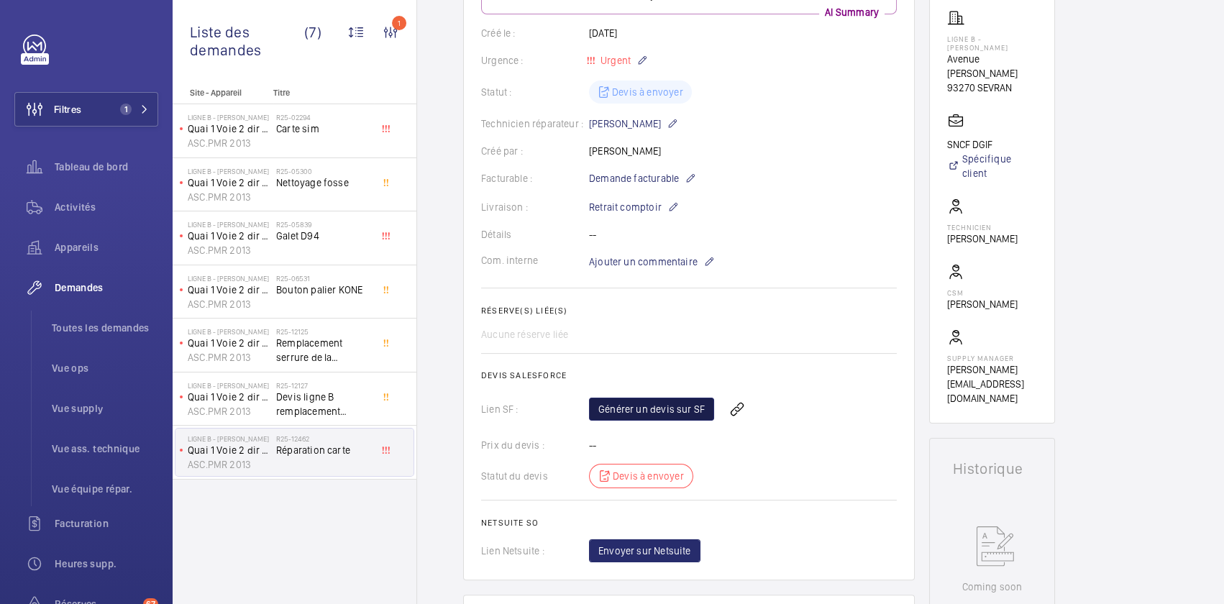
click at [685, 413] on link "Générer un devis sur SF" at bounding box center [651, 409] width 125 height 23
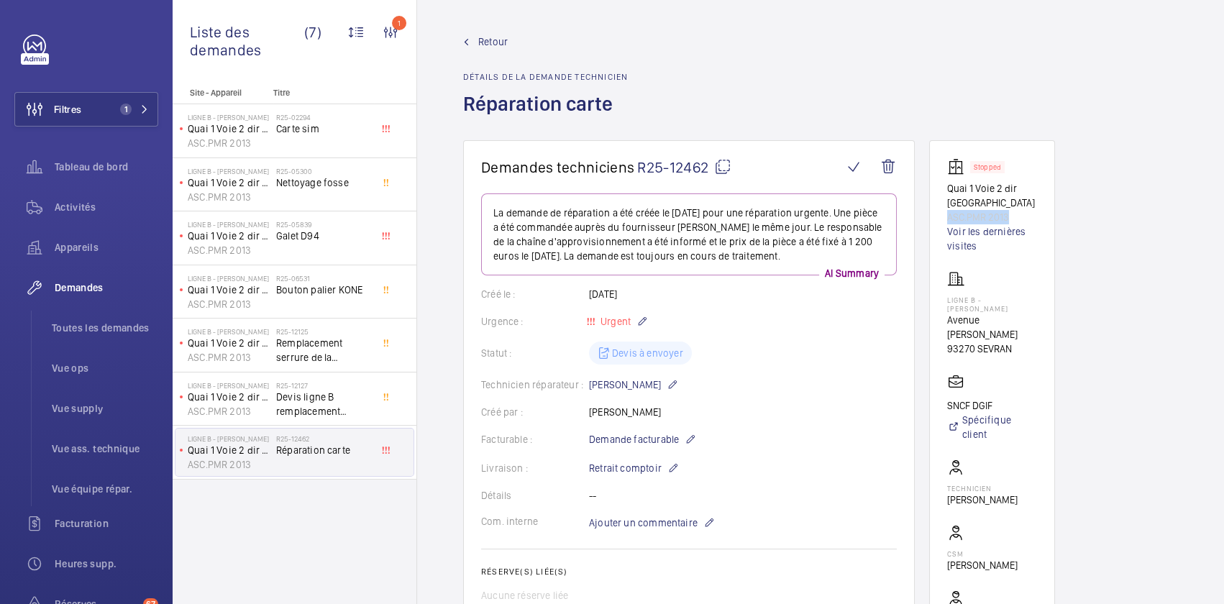
drag, startPoint x: 1012, startPoint y: 214, endPoint x: 923, endPoint y: 218, distance: 89.3
copy p "ASC.PMR 2013"
click at [1014, 233] on link "Voir les dernières visites" at bounding box center [992, 238] width 90 height 29
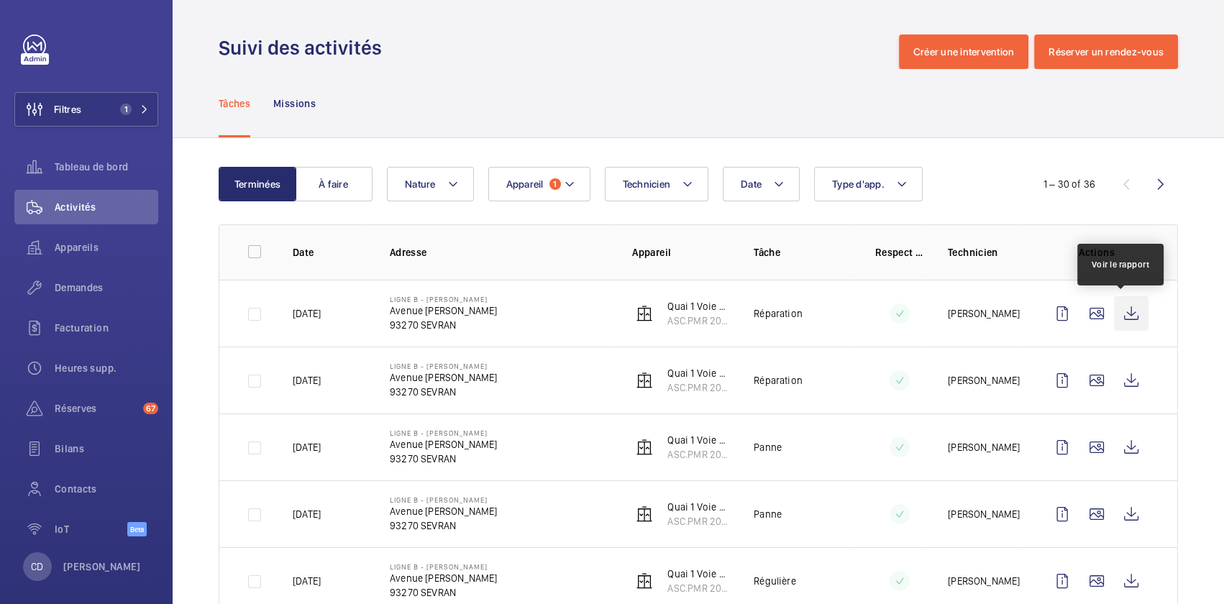
click at [1125, 319] on wm-front-icon-button at bounding box center [1131, 313] width 35 height 35
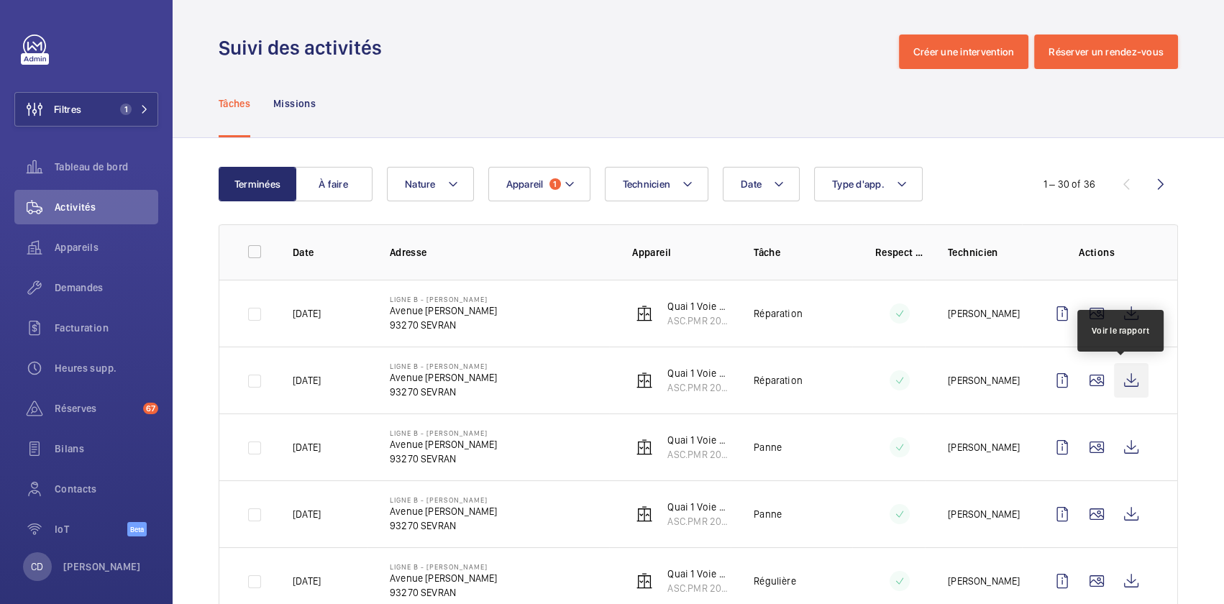
click at [1128, 382] on wm-front-icon-button at bounding box center [1131, 380] width 35 height 35
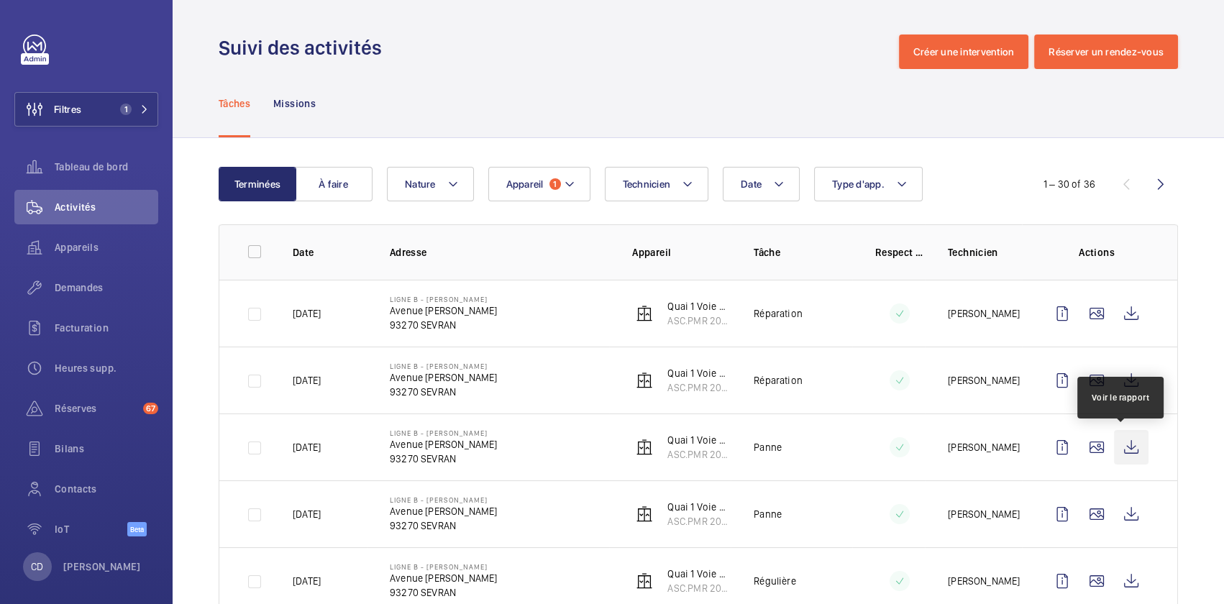
click at [1125, 444] on wm-front-icon-button at bounding box center [1131, 447] width 35 height 35
click at [92, 253] on span "Appareils" at bounding box center [107, 247] width 104 height 14
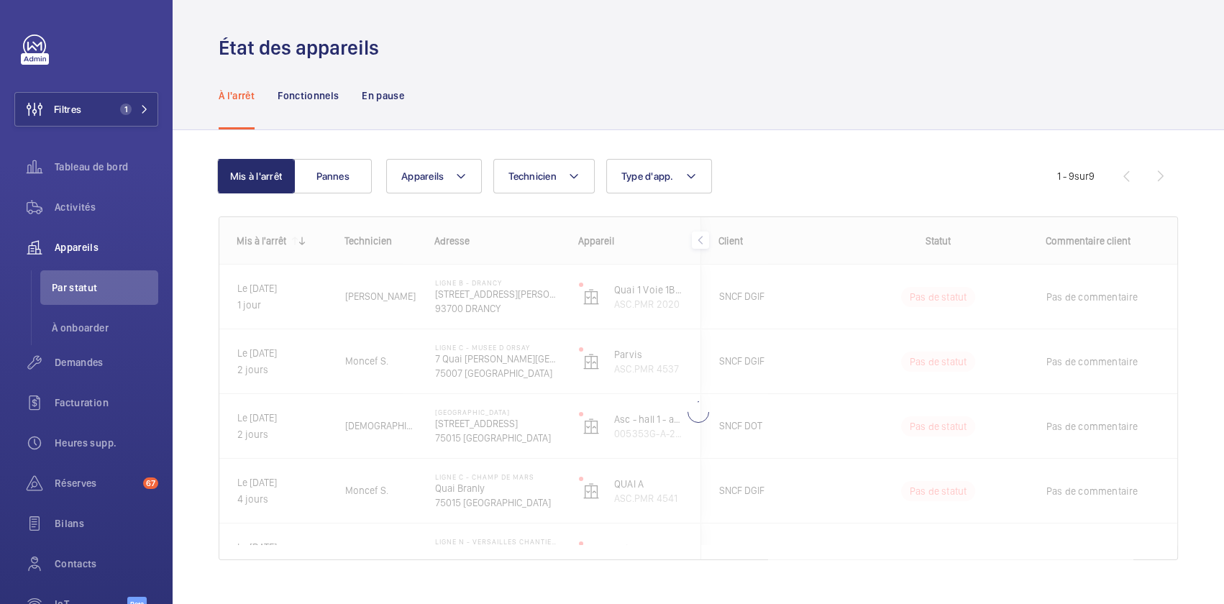
scroll to position [24, 0]
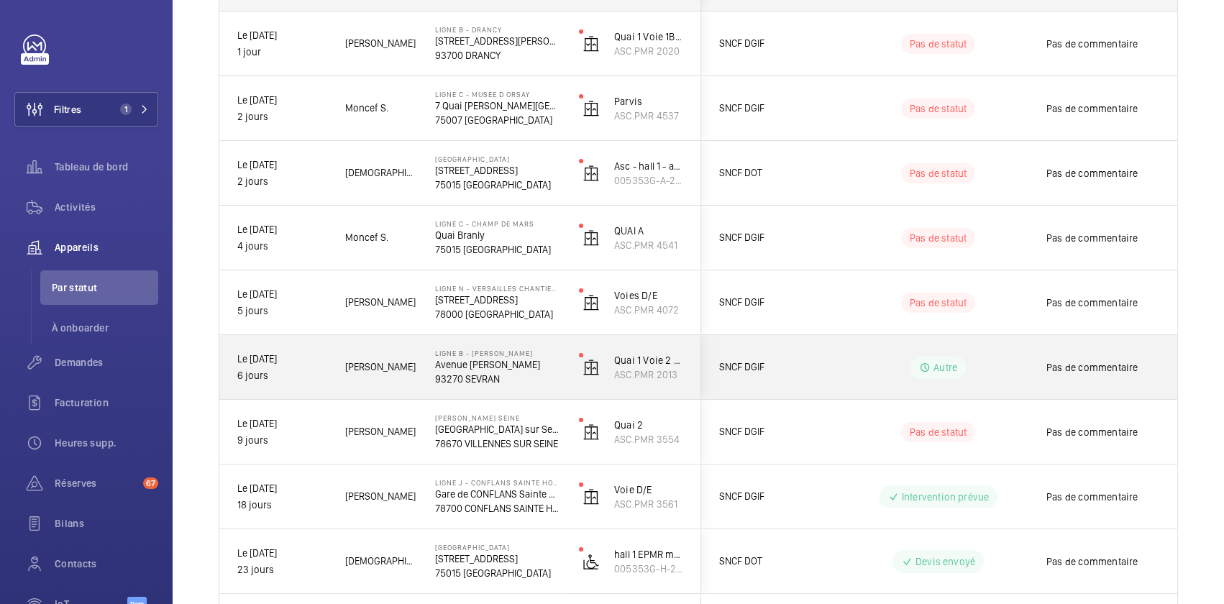
scroll to position [130, 0]
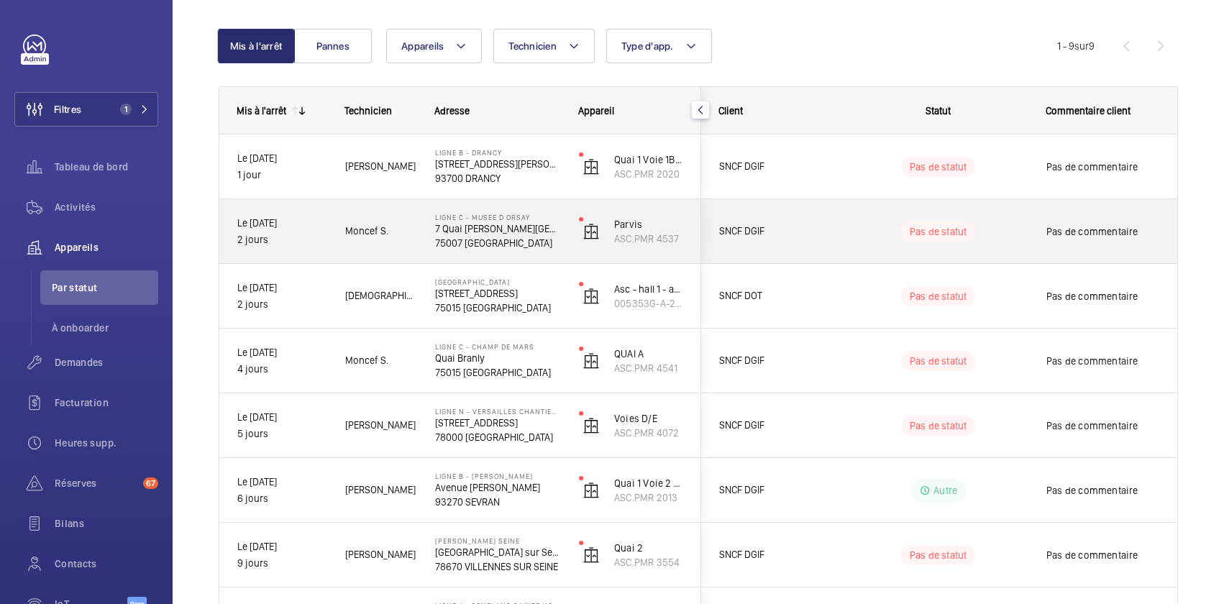
click at [369, 252] on div "Moncef S." at bounding box center [372, 231] width 88 height 45
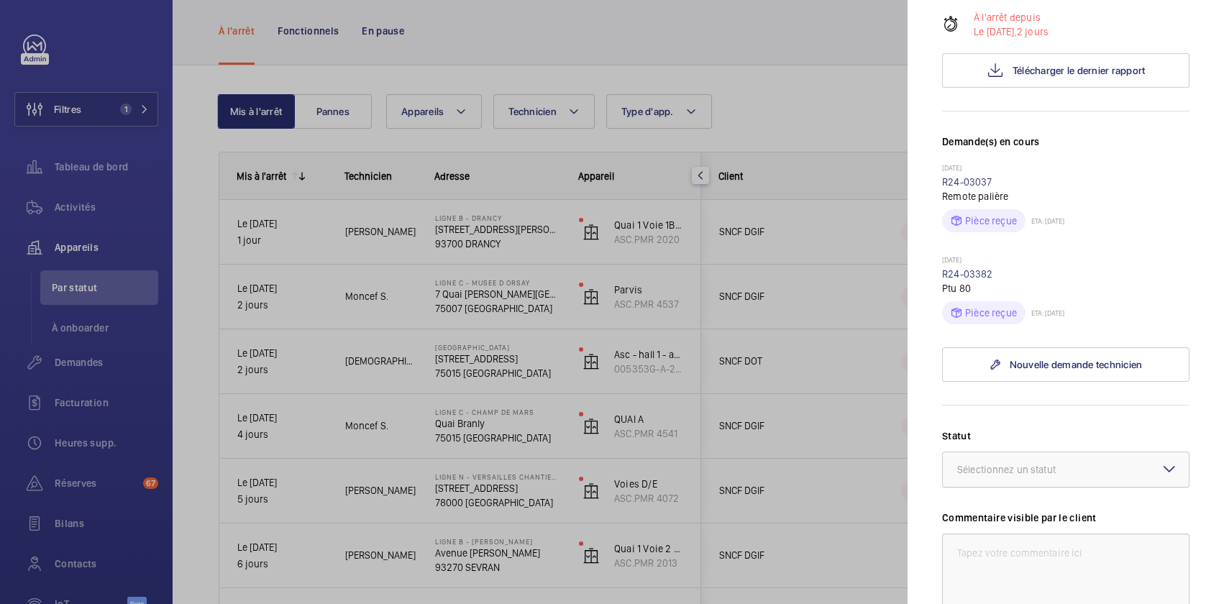
scroll to position [392, 0]
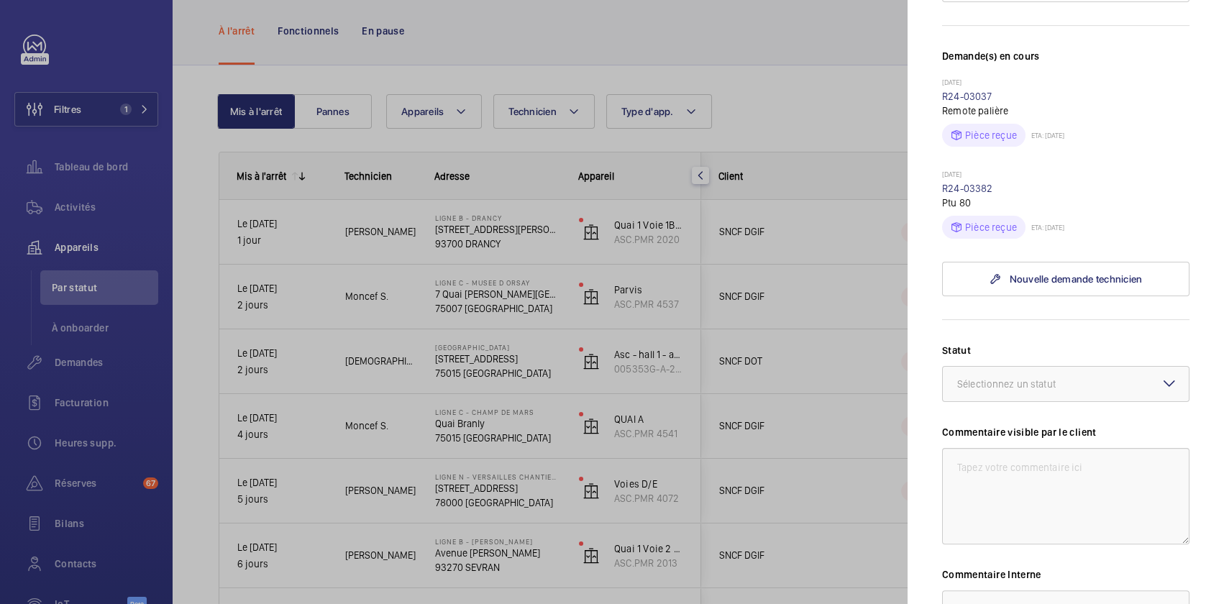
click at [322, 412] on div at bounding box center [612, 302] width 1224 height 604
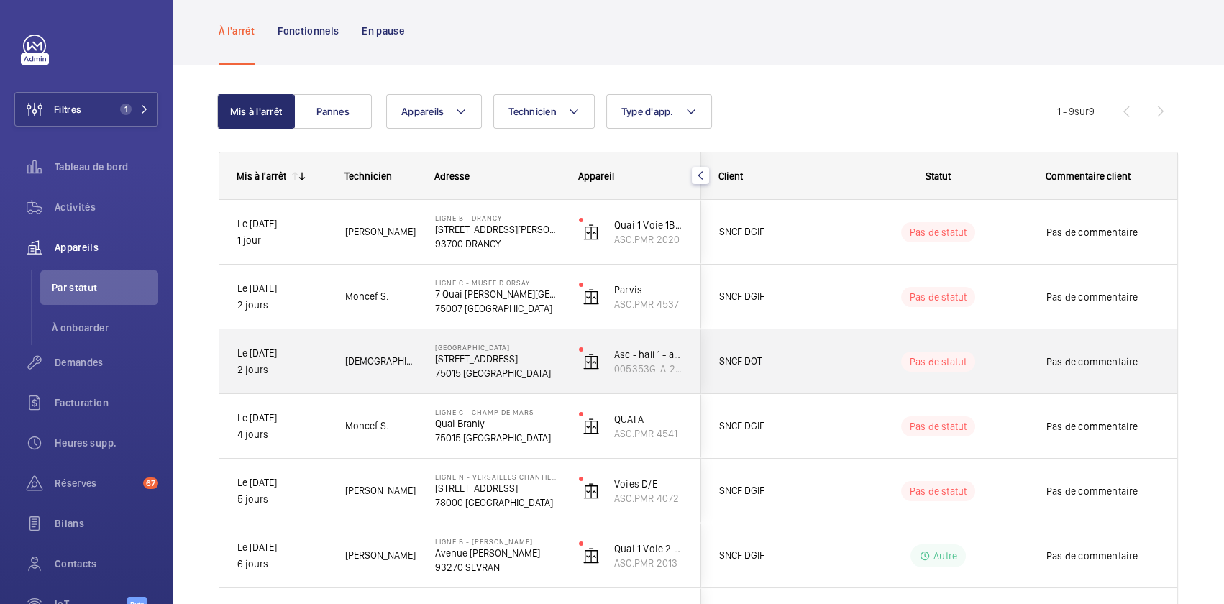
scroll to position [326, 0]
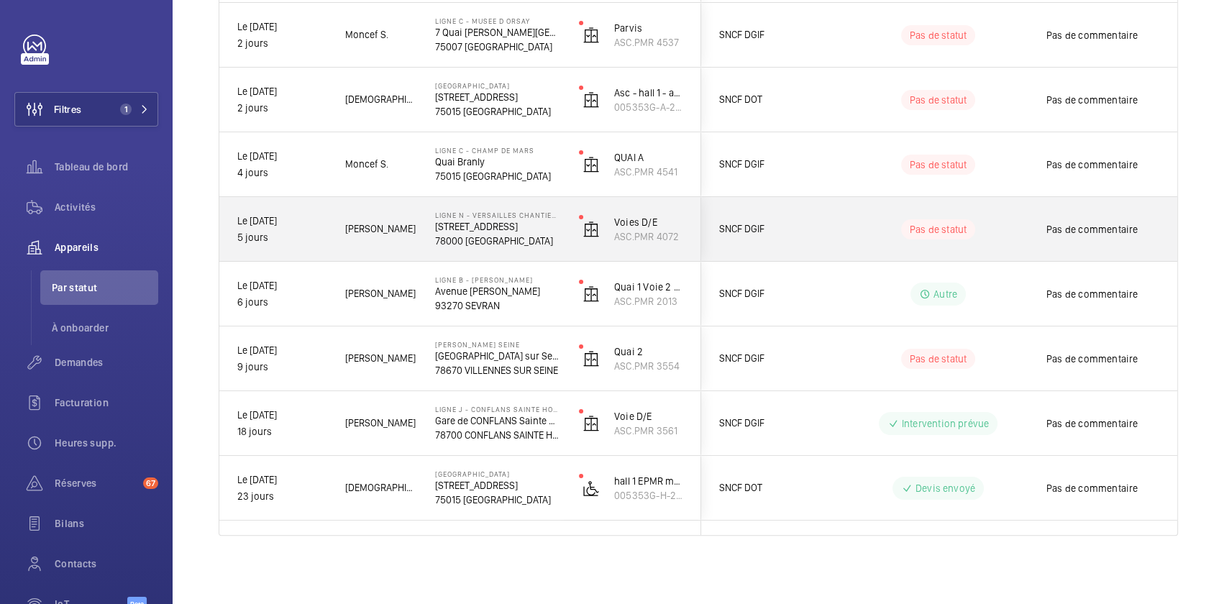
click at [384, 234] on span "[PERSON_NAME]" at bounding box center [380, 229] width 71 height 17
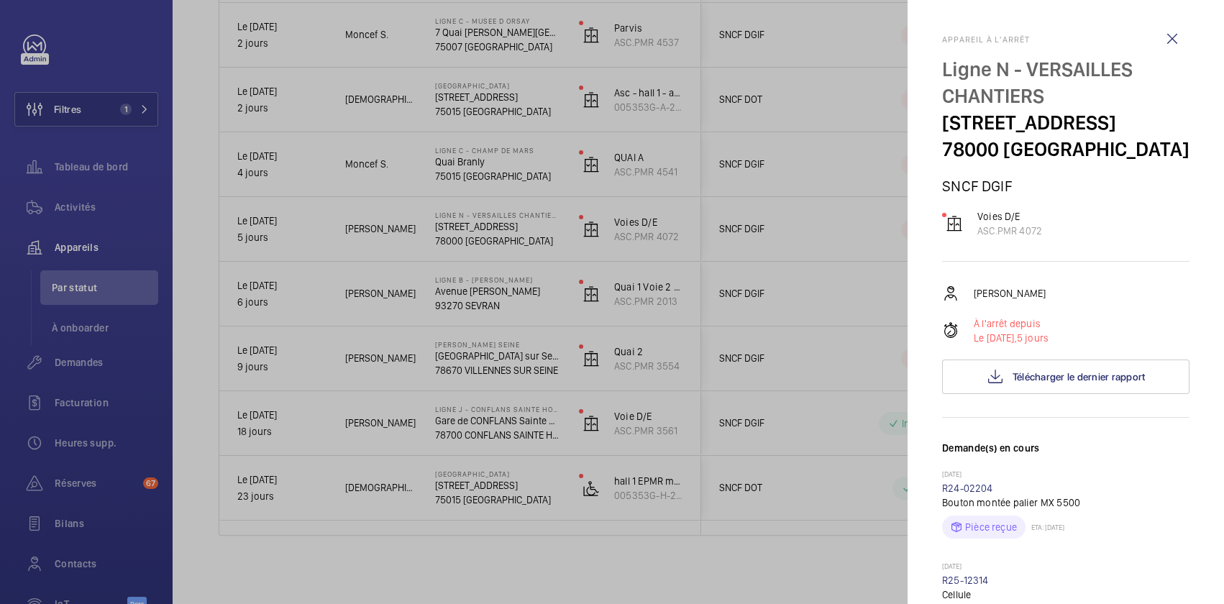
click at [273, 364] on div at bounding box center [612, 302] width 1224 height 604
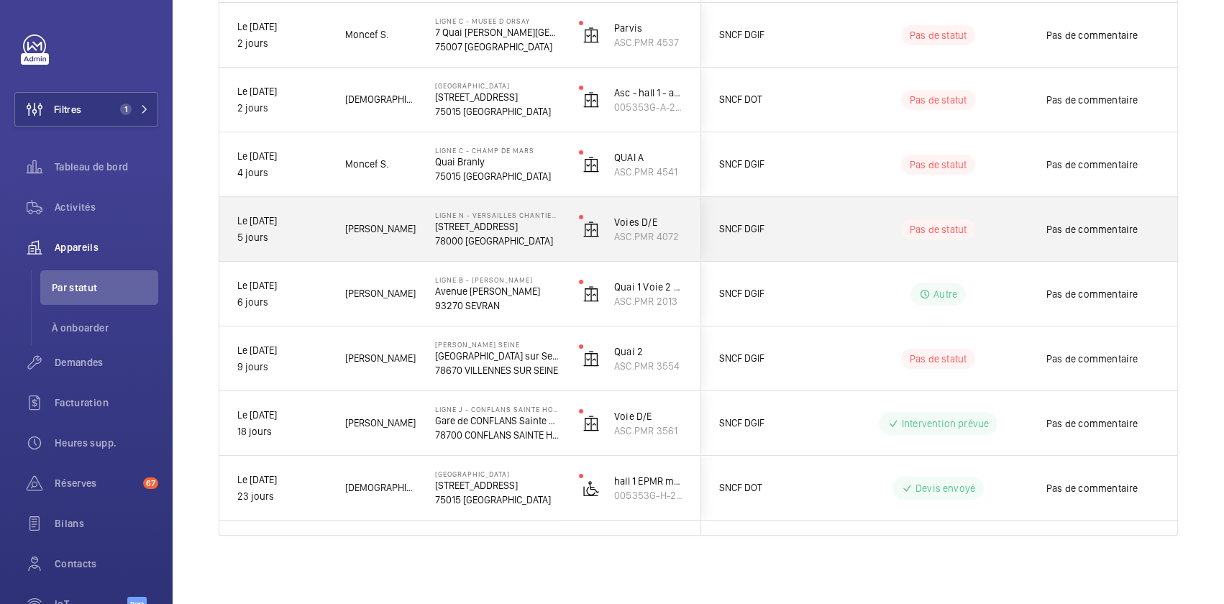
click at [434, 208] on div "Ligne N - VERSAILLES CHANTIERS [STREET_ADDRESS]" at bounding box center [489, 229] width 142 height 65
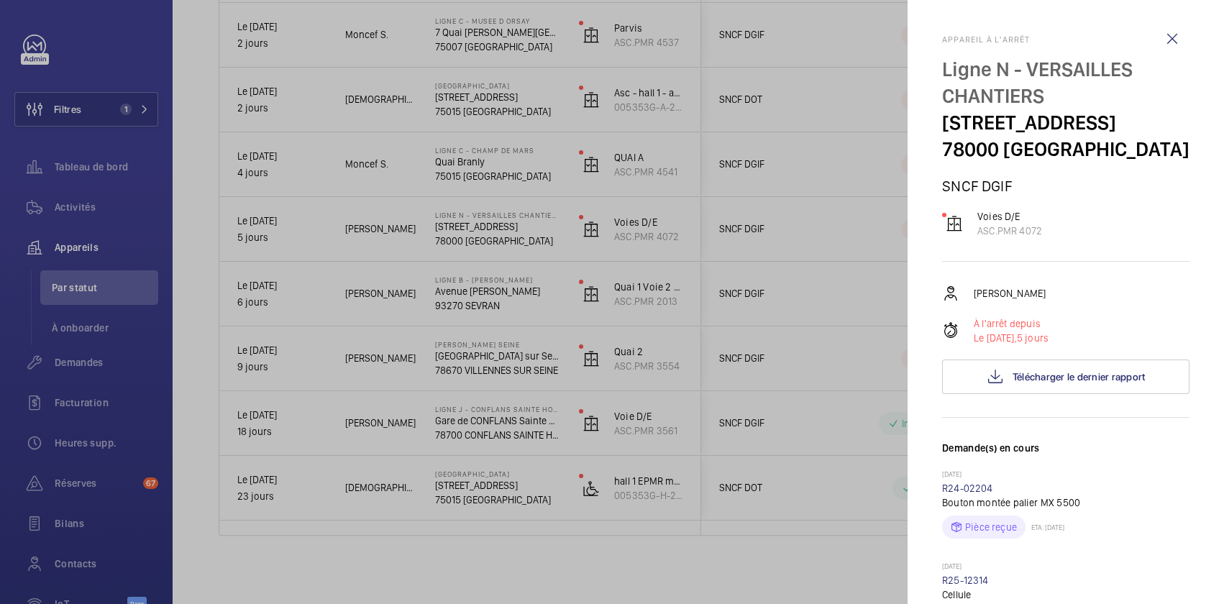
click at [324, 385] on div at bounding box center [612, 302] width 1224 height 604
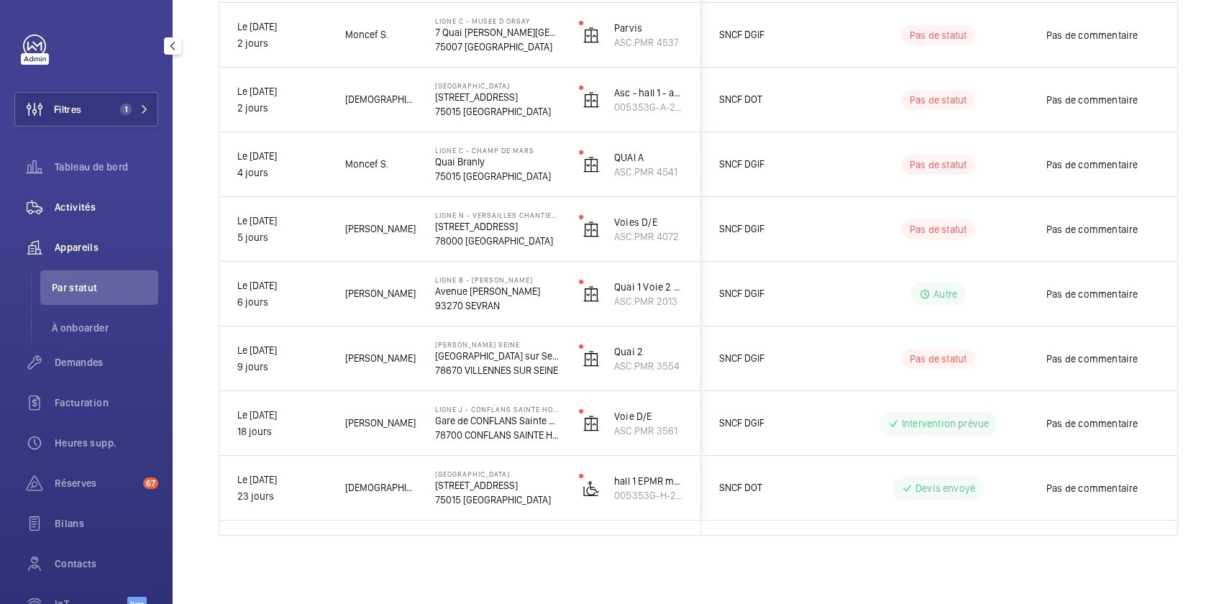
click at [65, 196] on div "Activités" at bounding box center [86, 207] width 144 height 35
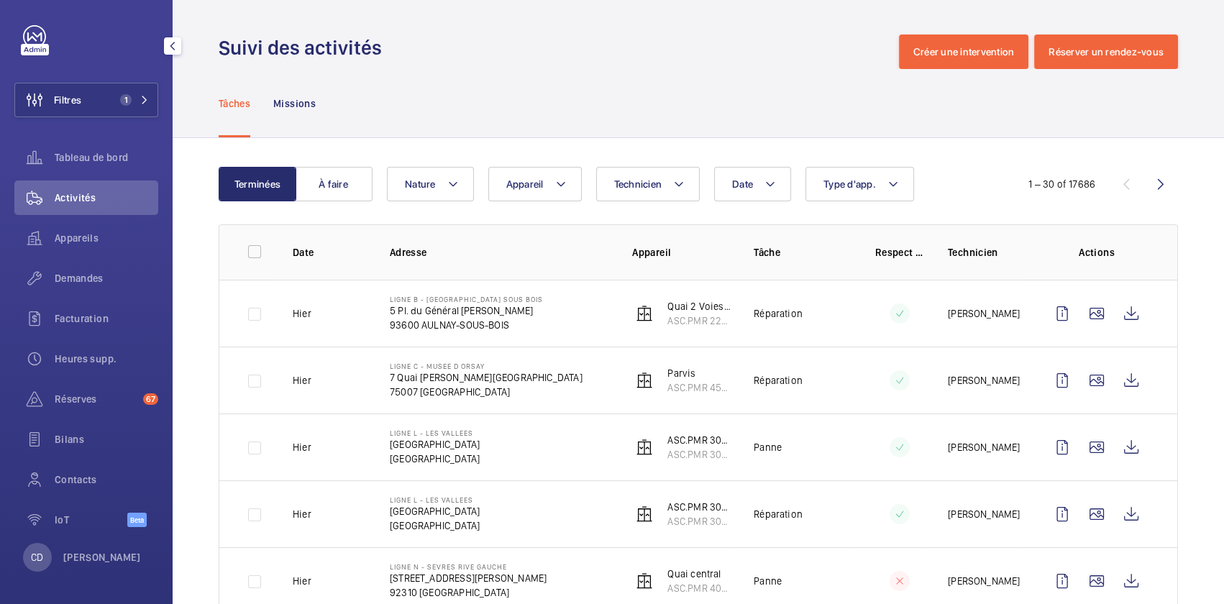
scroll to position [12, 0]
click at [102, 158] on span "Tableau de bord" at bounding box center [107, 155] width 104 height 14
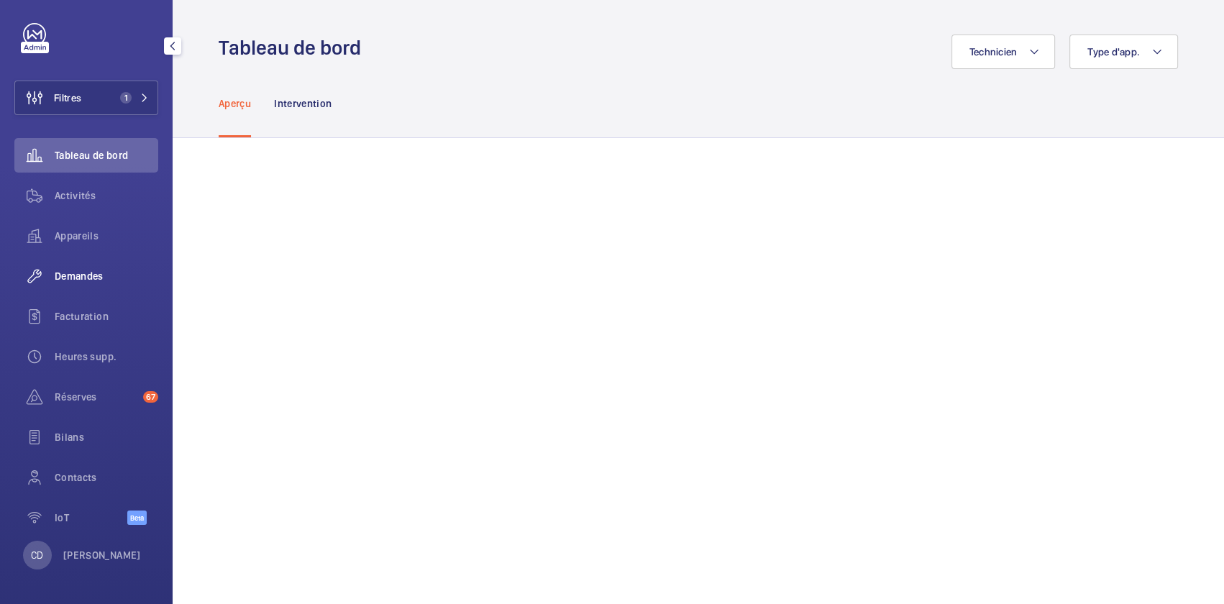
click at [86, 274] on span "Demandes" at bounding box center [107, 276] width 104 height 14
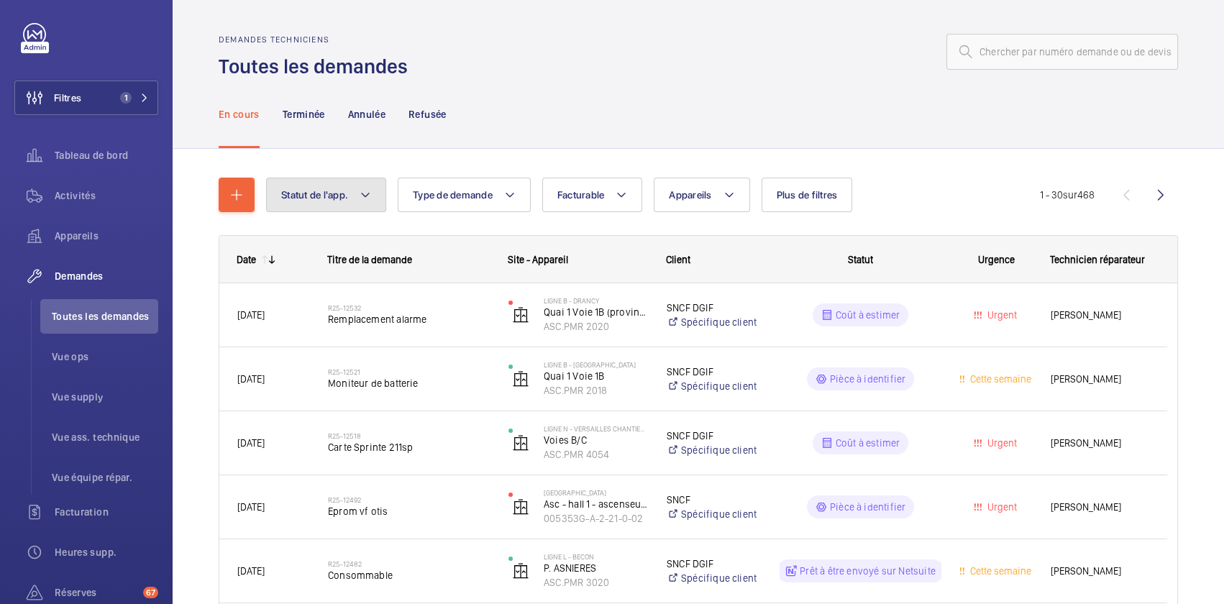
click at [366, 198] on mat-icon at bounding box center [366, 194] width 12 height 17
click at [706, 190] on span "Appareils" at bounding box center [690, 195] width 42 height 12
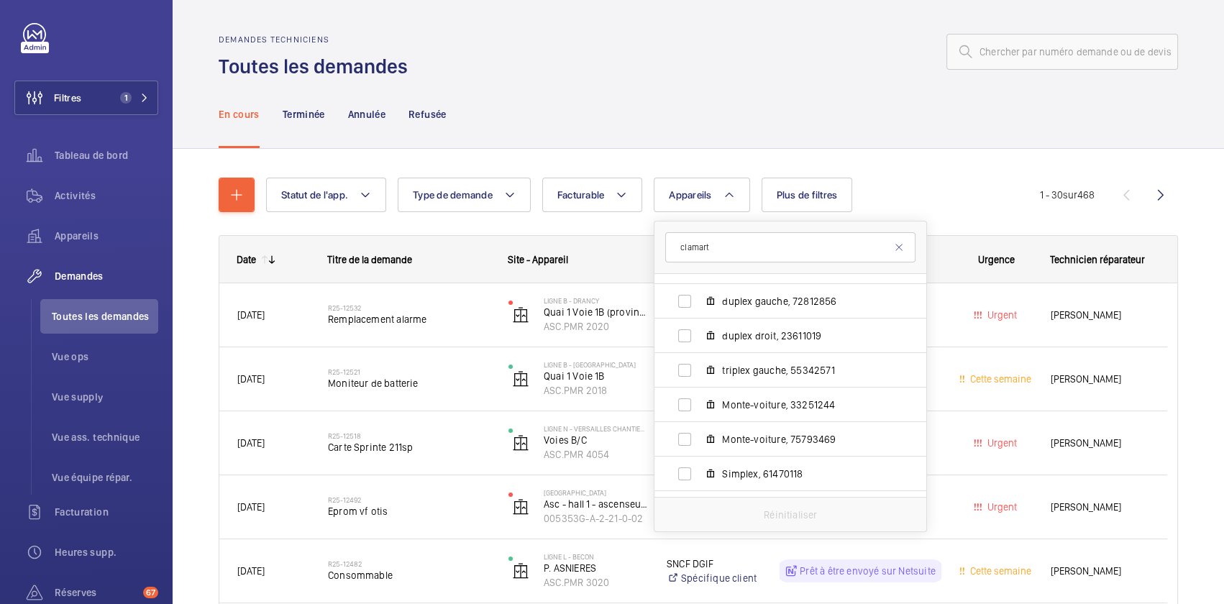
scroll to position [1676, 0]
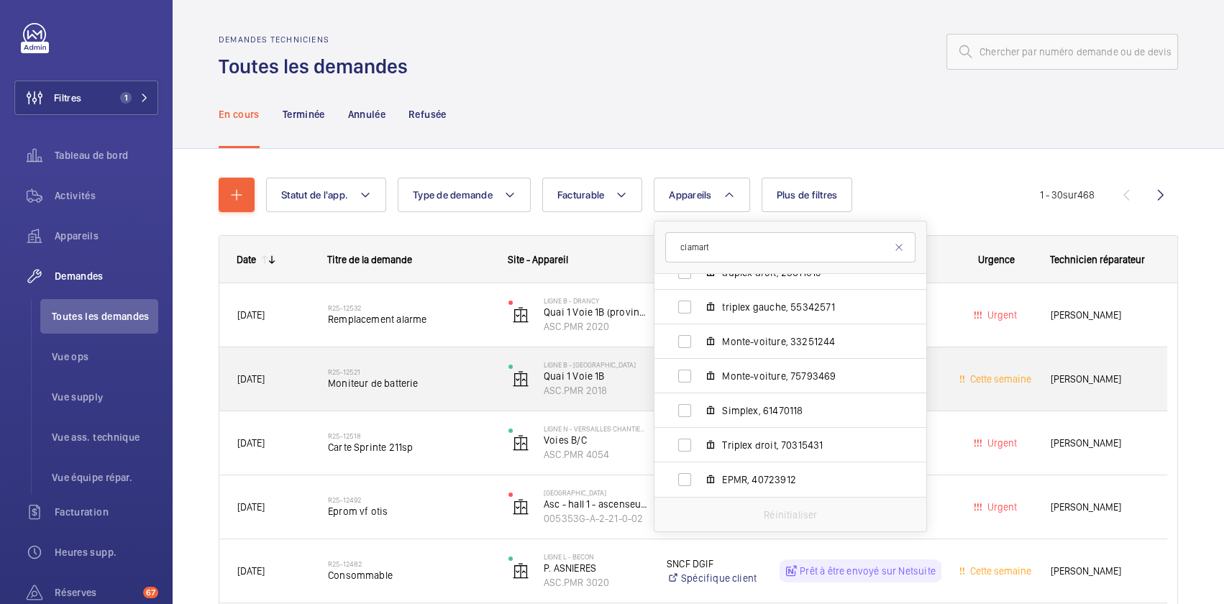
type input "clamart"
click at [446, 375] on h2 "R25-12521" at bounding box center [409, 371] width 162 height 9
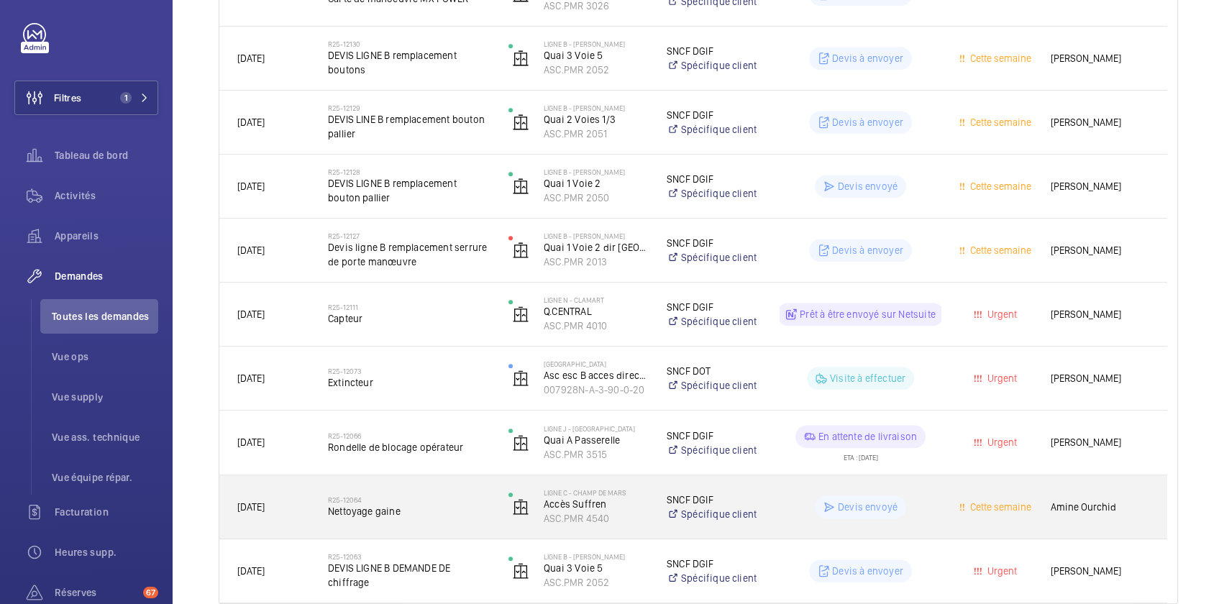
scroll to position [1671, 0]
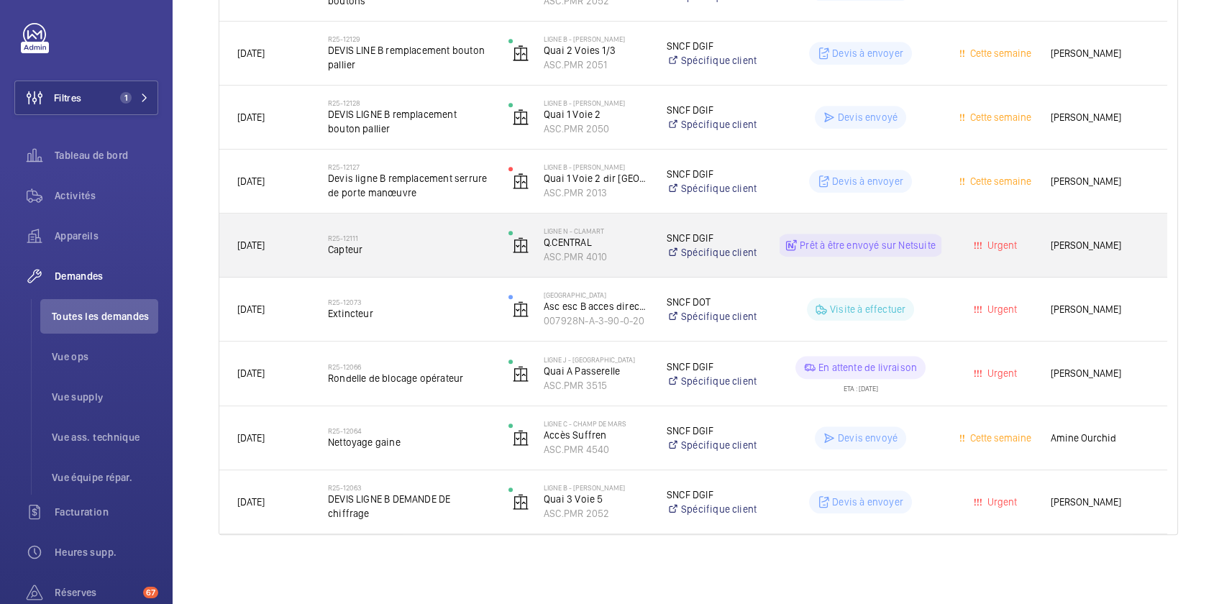
click at [406, 250] on span "Capteur" at bounding box center [409, 249] width 162 height 14
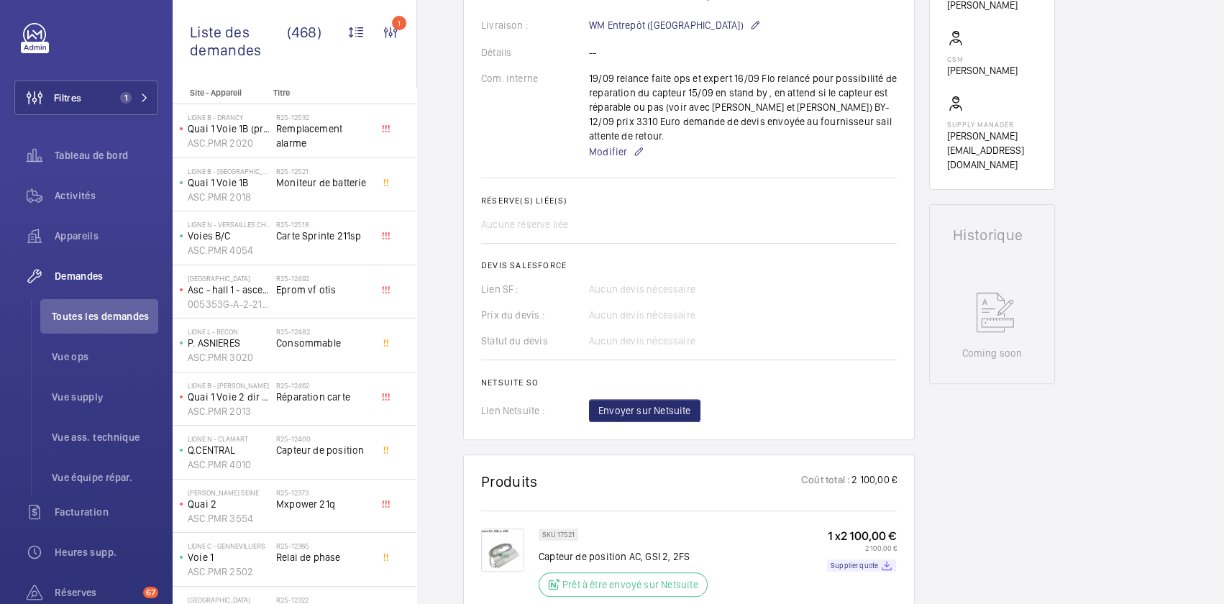
scroll to position [65, 0]
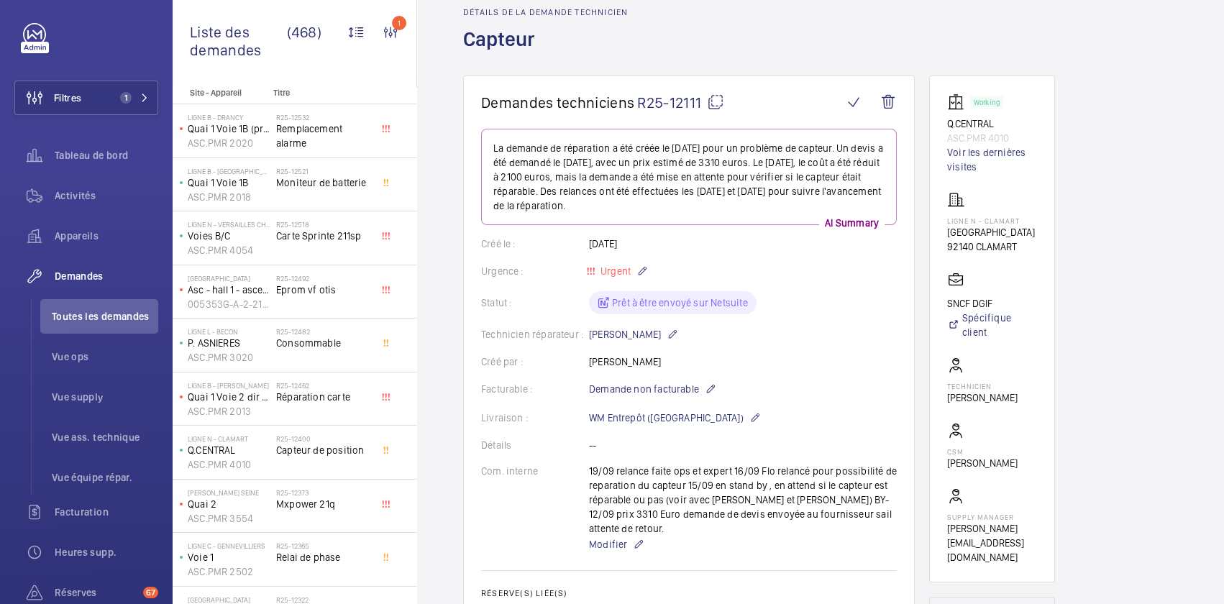
click at [722, 99] on mat-icon at bounding box center [715, 101] width 17 height 17
click at [608, 362] on div "Créé par : [PERSON_NAME]" at bounding box center [689, 362] width 416 height 14
click at [72, 214] on div "Activités" at bounding box center [86, 198] width 144 height 40
click at [82, 229] on span "Appareils" at bounding box center [107, 236] width 104 height 14
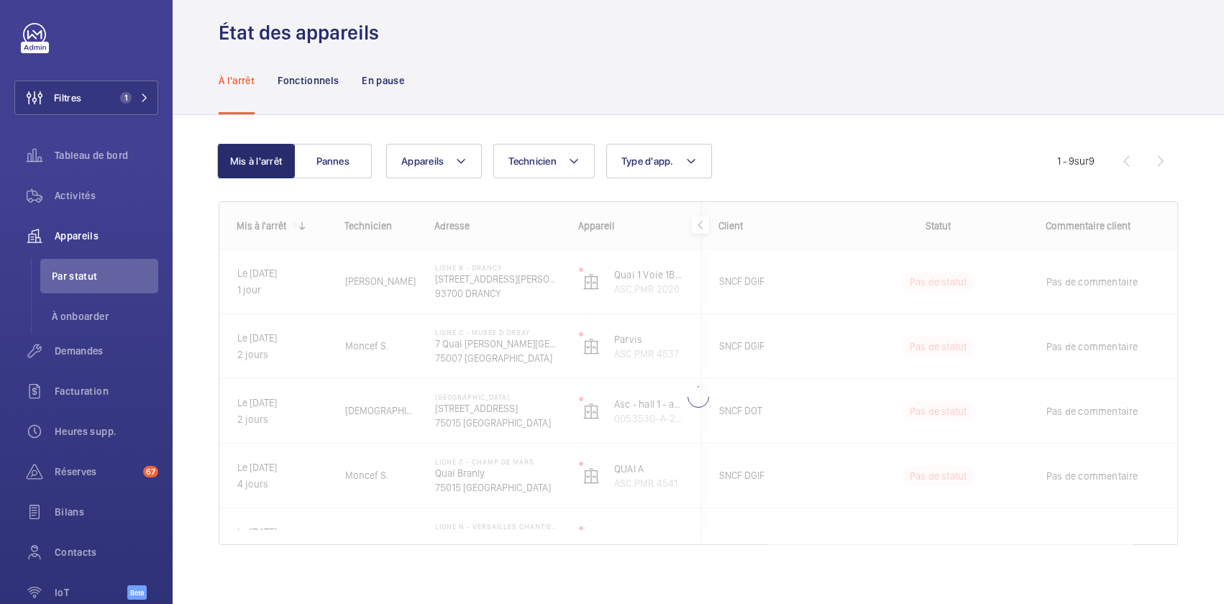
scroll to position [24, 0]
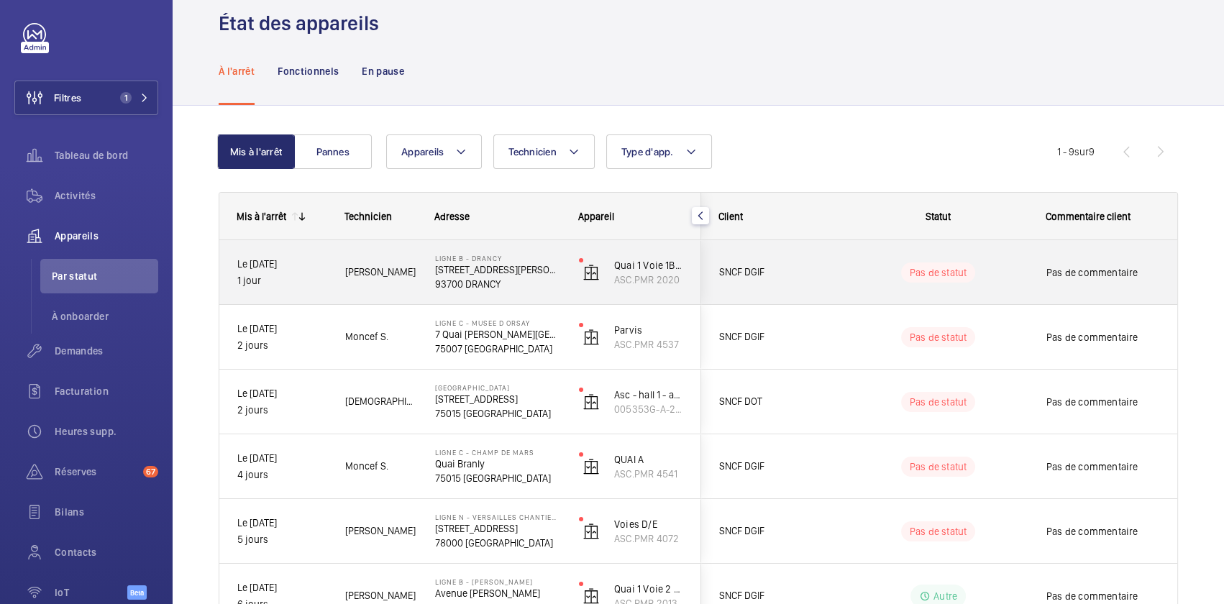
click at [465, 268] on p "[STREET_ADDRESS][PERSON_NAME]" at bounding box center [497, 269] width 125 height 14
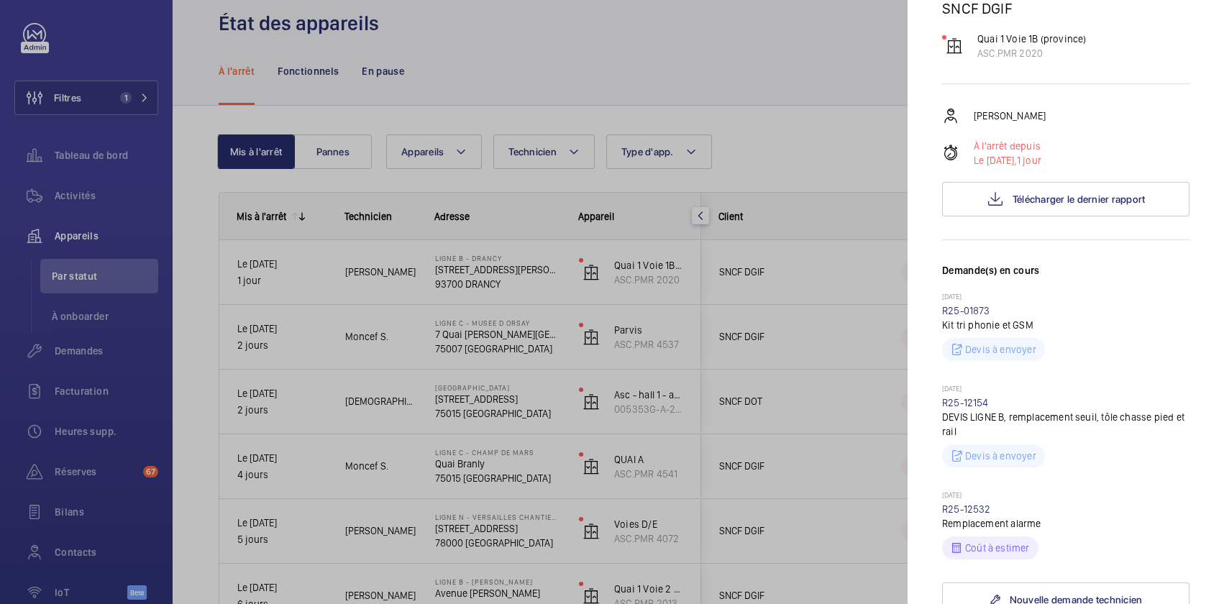
scroll to position [196, 0]
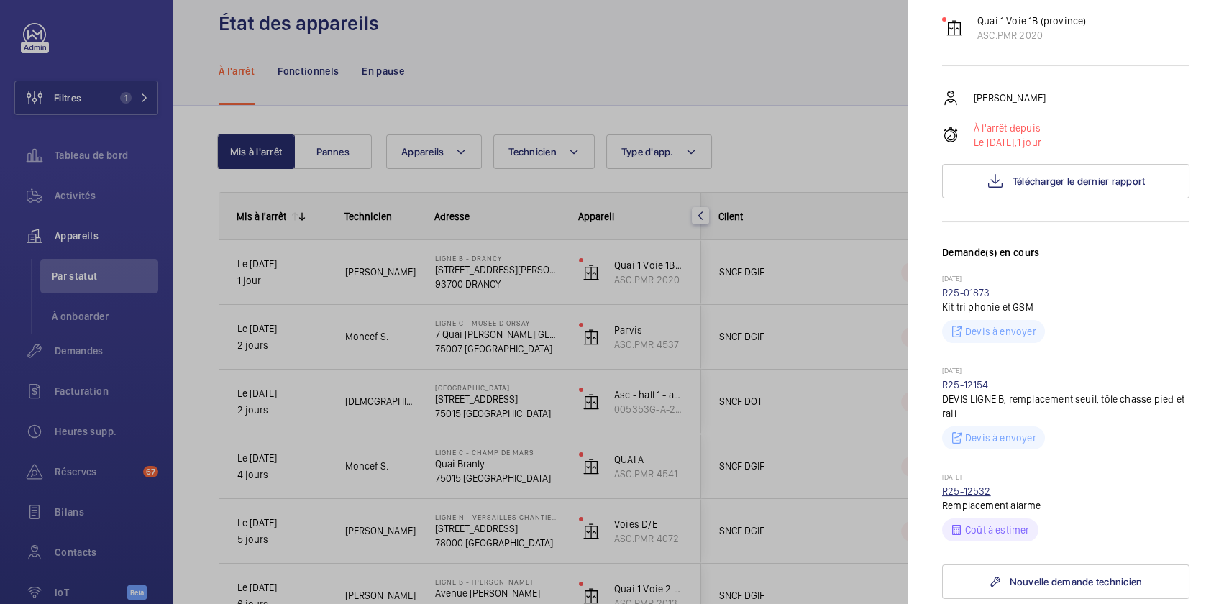
click at [982, 485] on link "R25-12532" at bounding box center [966, 491] width 49 height 12
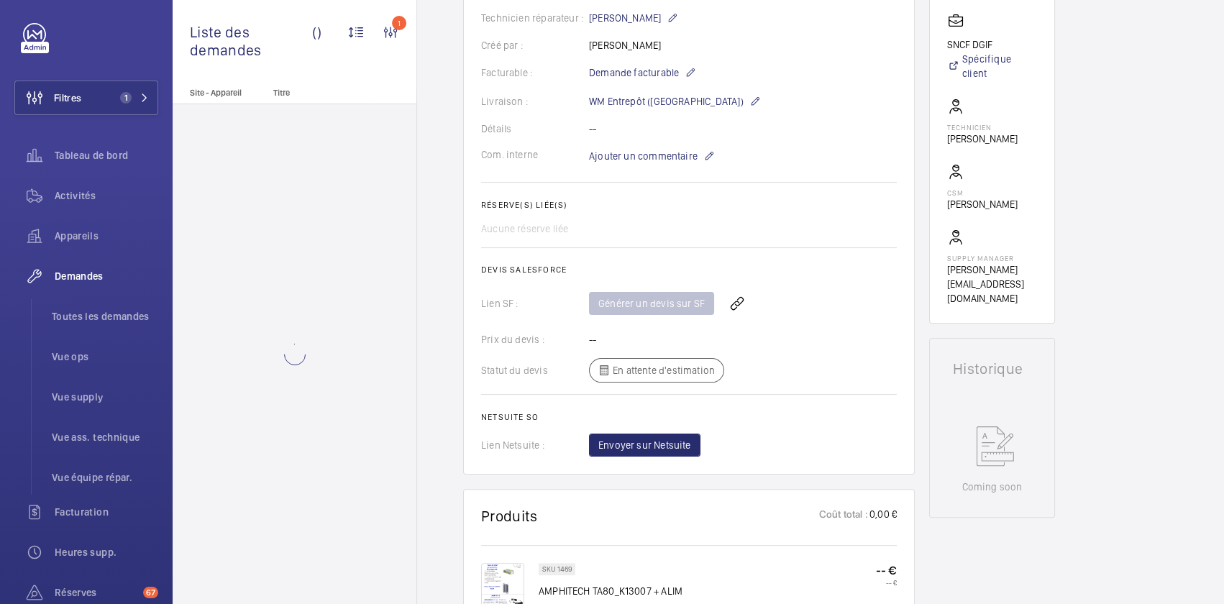
scroll to position [392, 0]
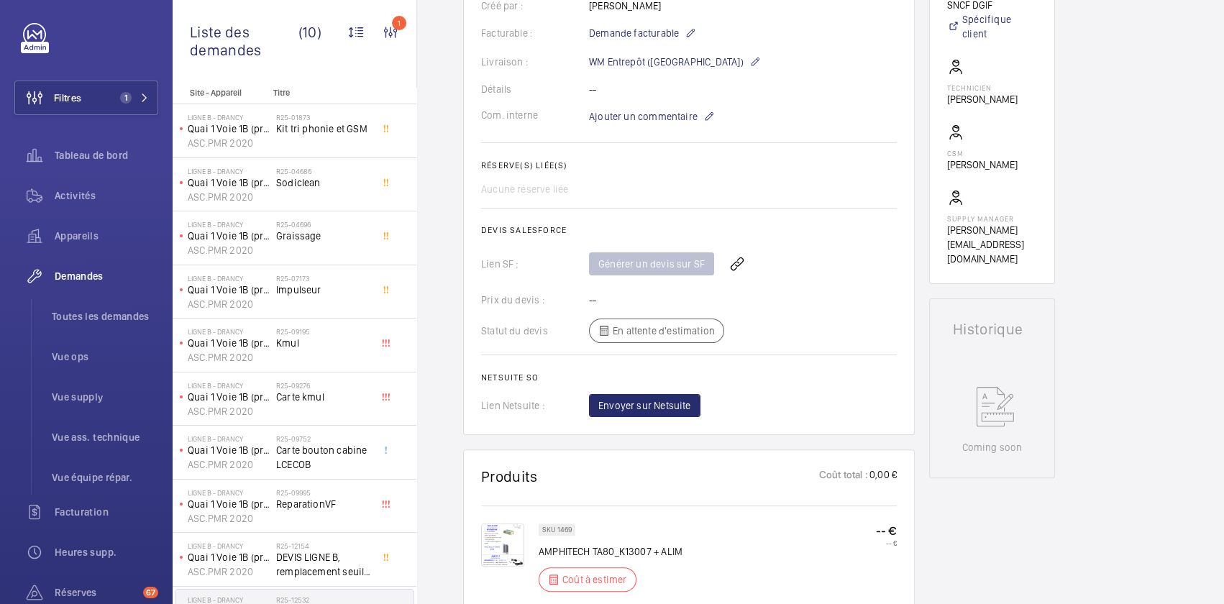
click at [518, 544] on img at bounding box center [502, 545] width 43 height 43
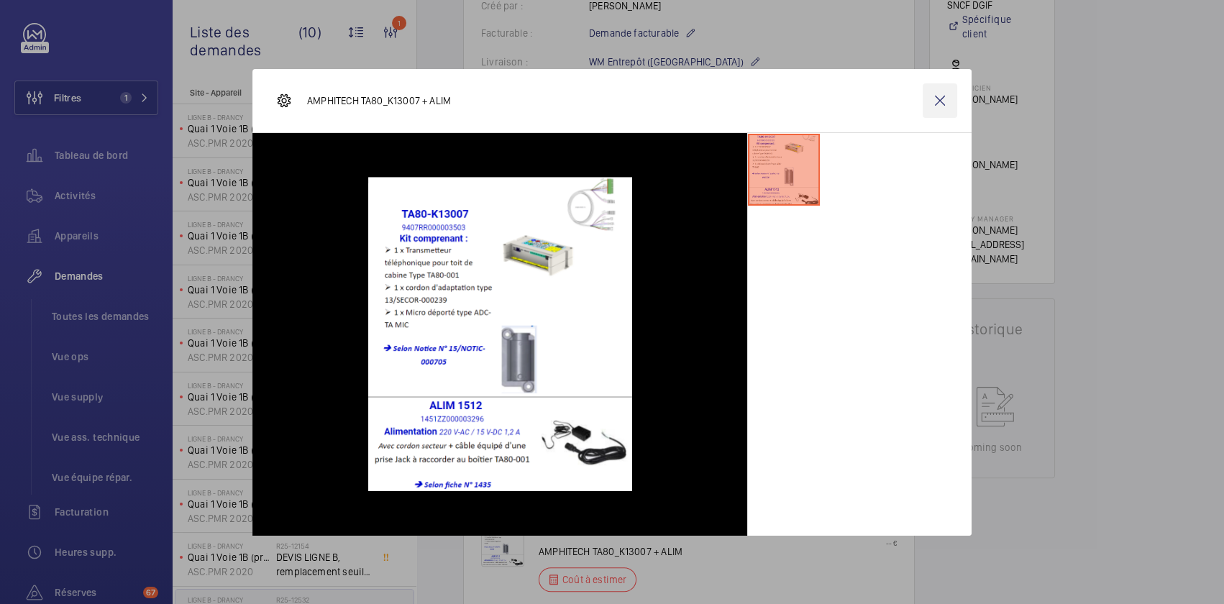
click at [938, 101] on wm-front-icon-button at bounding box center [940, 100] width 35 height 35
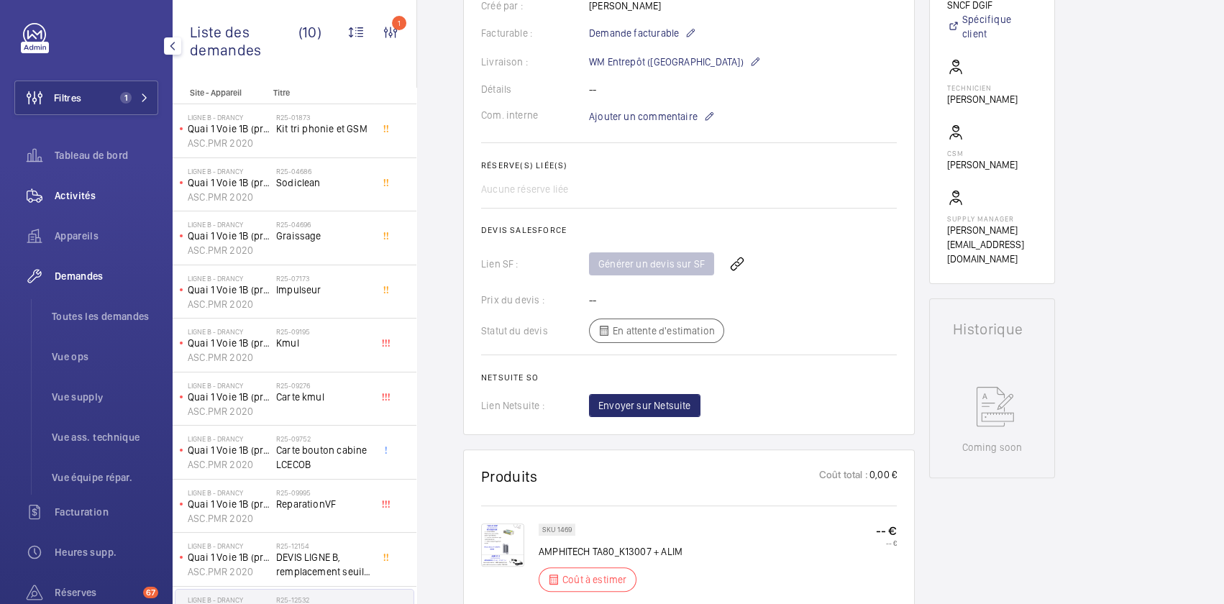
click at [75, 192] on span "Activités" at bounding box center [107, 195] width 104 height 14
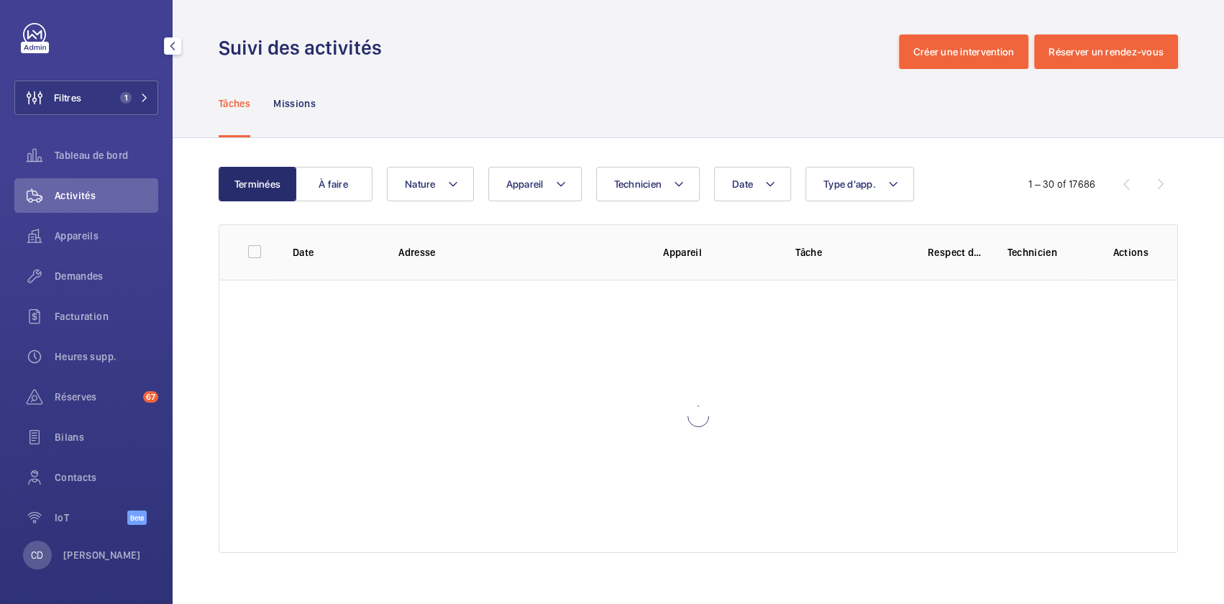
click at [79, 194] on span "Activités" at bounding box center [107, 195] width 104 height 14
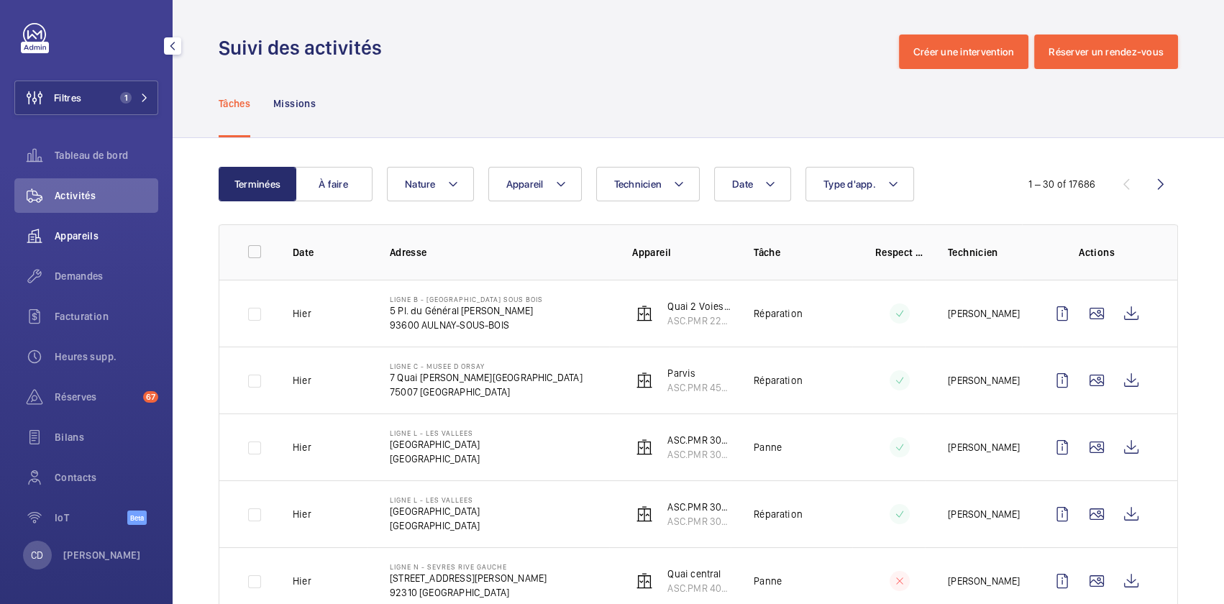
click at [58, 252] on div "Appareils" at bounding box center [86, 236] width 144 height 35
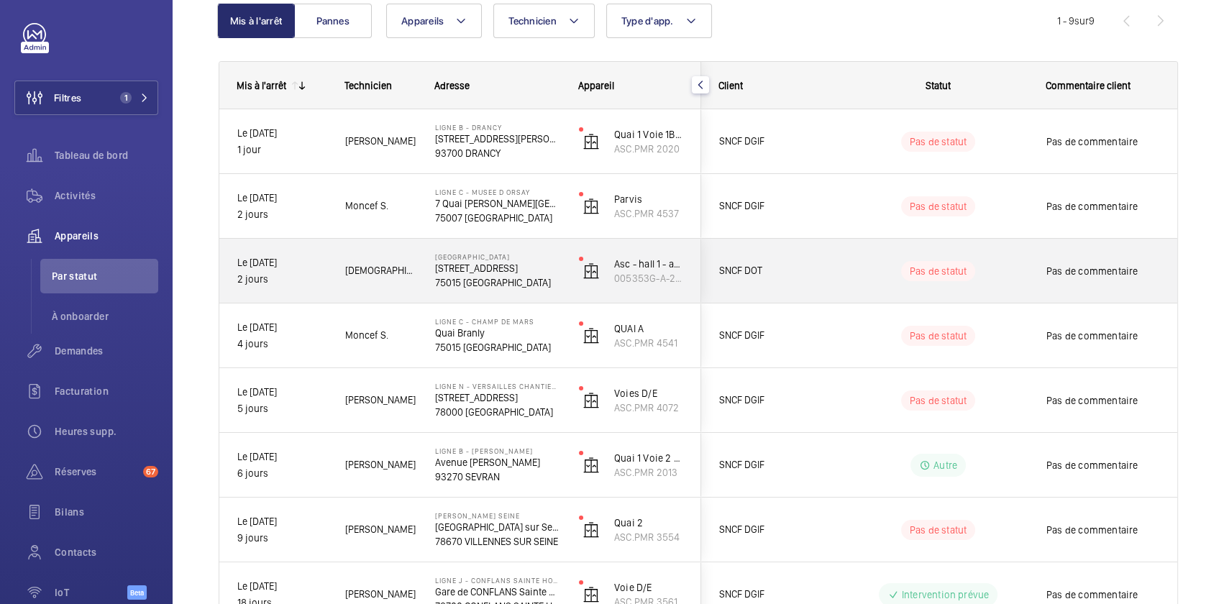
scroll to position [90, 0]
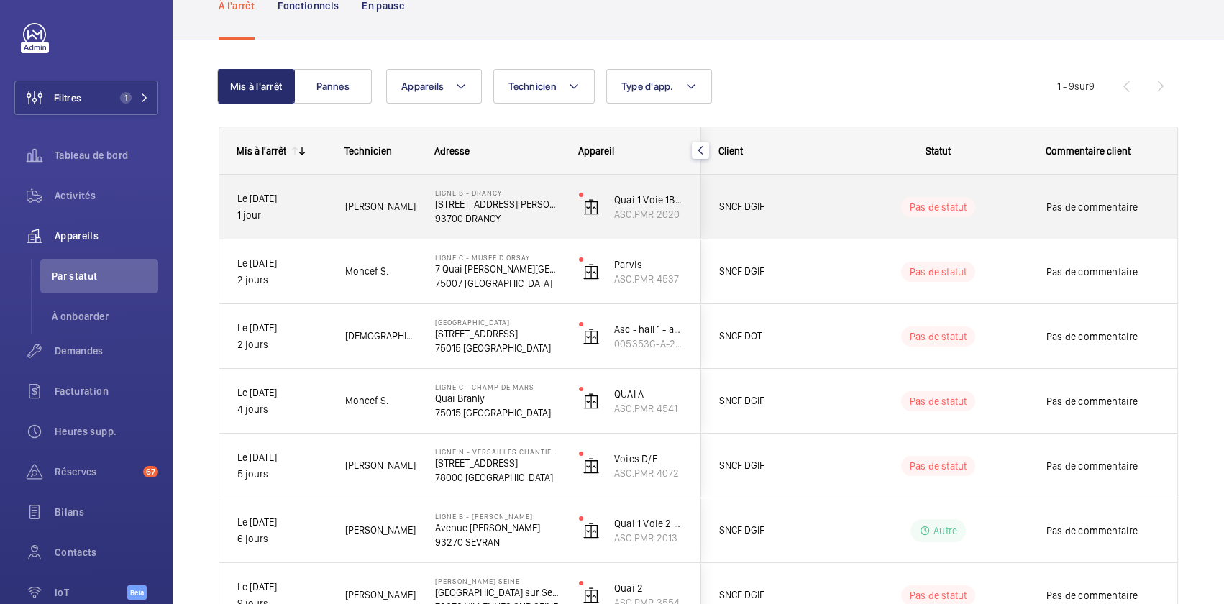
drag, startPoint x: 444, startPoint y: 219, endPoint x: 453, endPoint y: 237, distance: 19.9
click at [444, 220] on p "93700 DRANCY" at bounding box center [497, 218] width 125 height 14
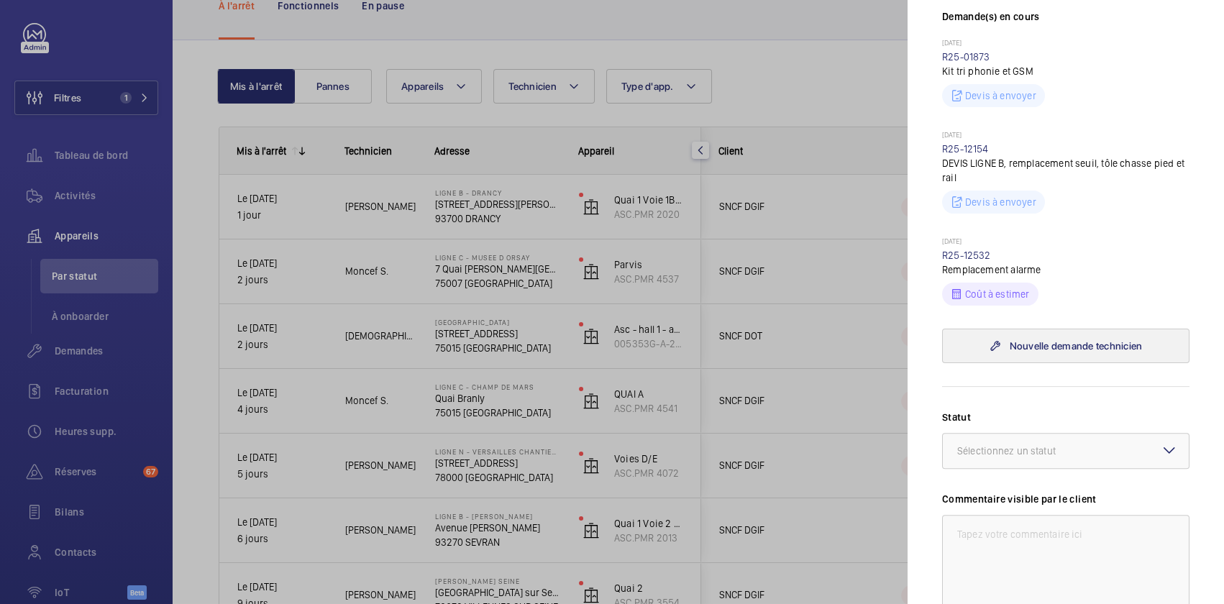
scroll to position [496, 0]
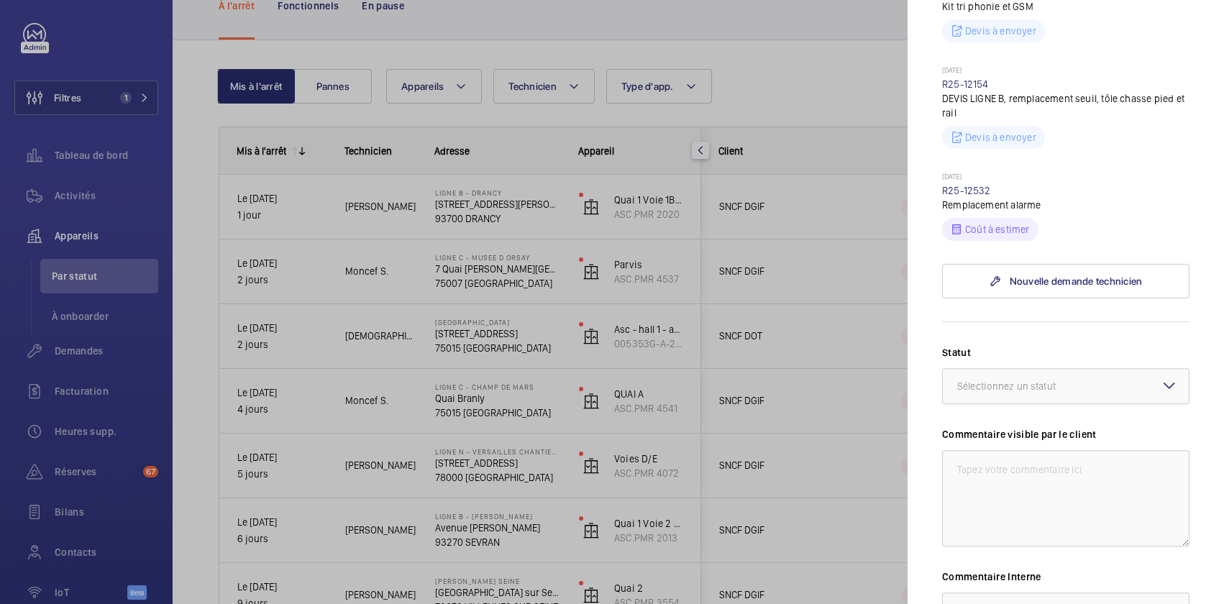
click at [955, 198] on p "Remplacement alarme" at bounding box center [1065, 205] width 247 height 14
click at [639, 300] on div at bounding box center [612, 302] width 1224 height 604
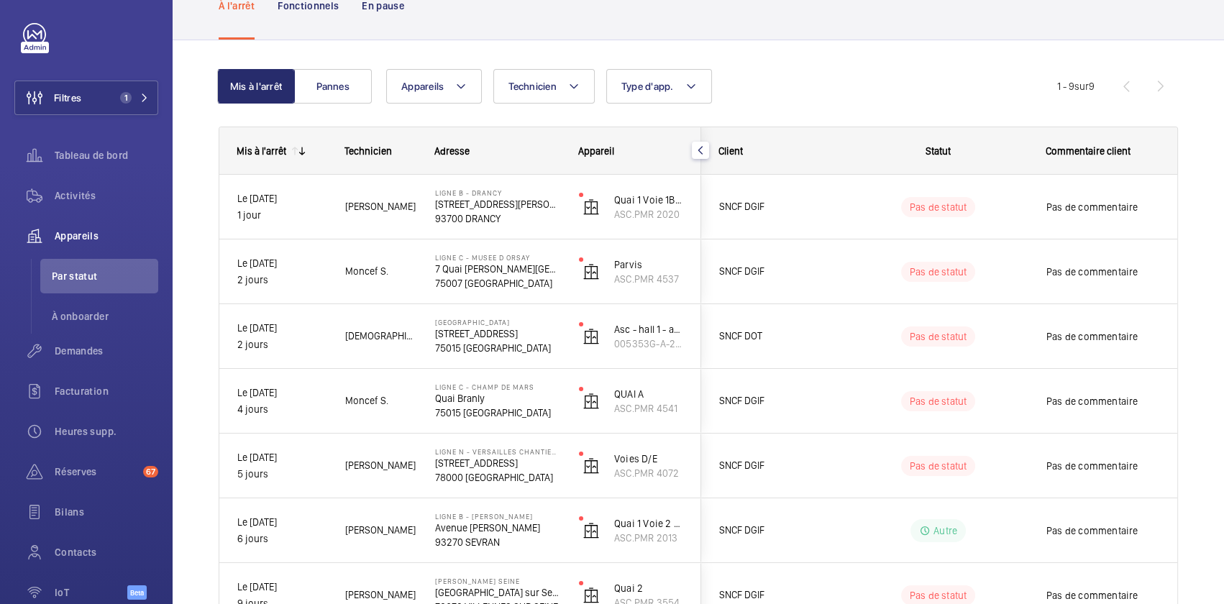
scroll to position [0, 0]
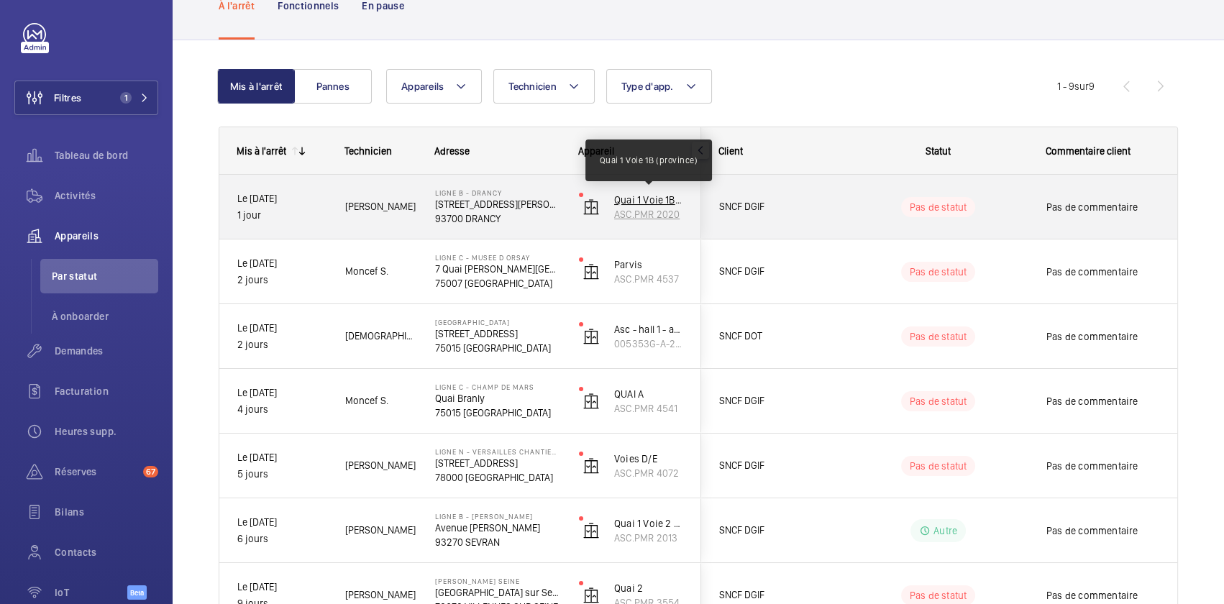
click at [641, 204] on p "Quai 1 Voie 1B (province)" at bounding box center [648, 200] width 69 height 14
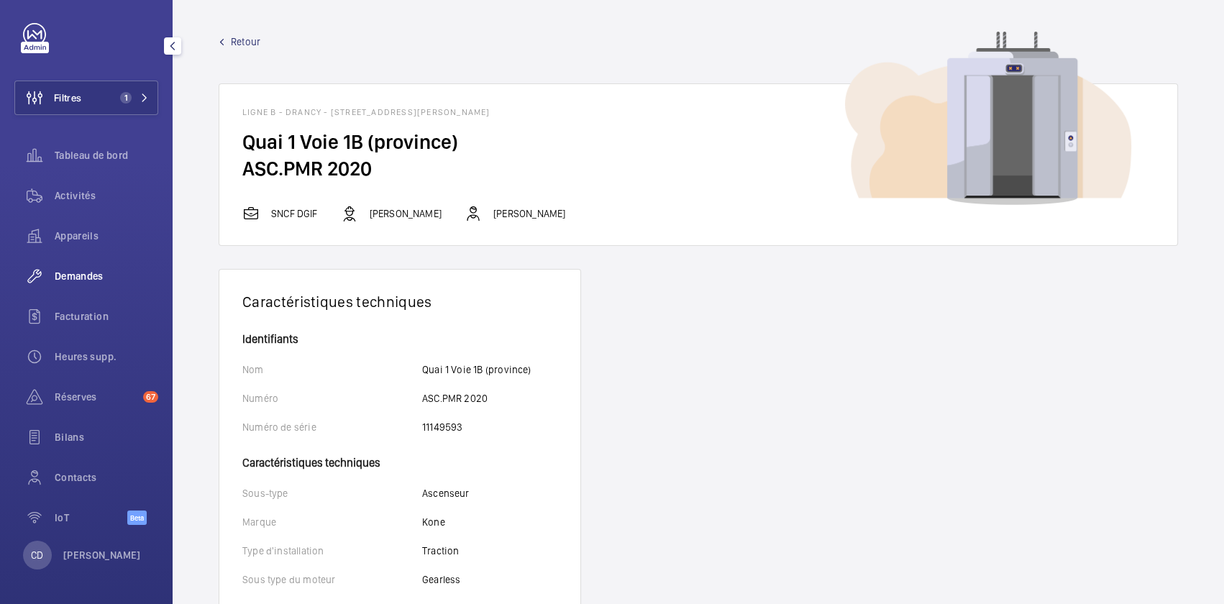
drag, startPoint x: 89, startPoint y: 258, endPoint x: 90, endPoint y: 276, distance: 18.0
click at [89, 259] on div "Demandes" at bounding box center [86, 276] width 144 height 35
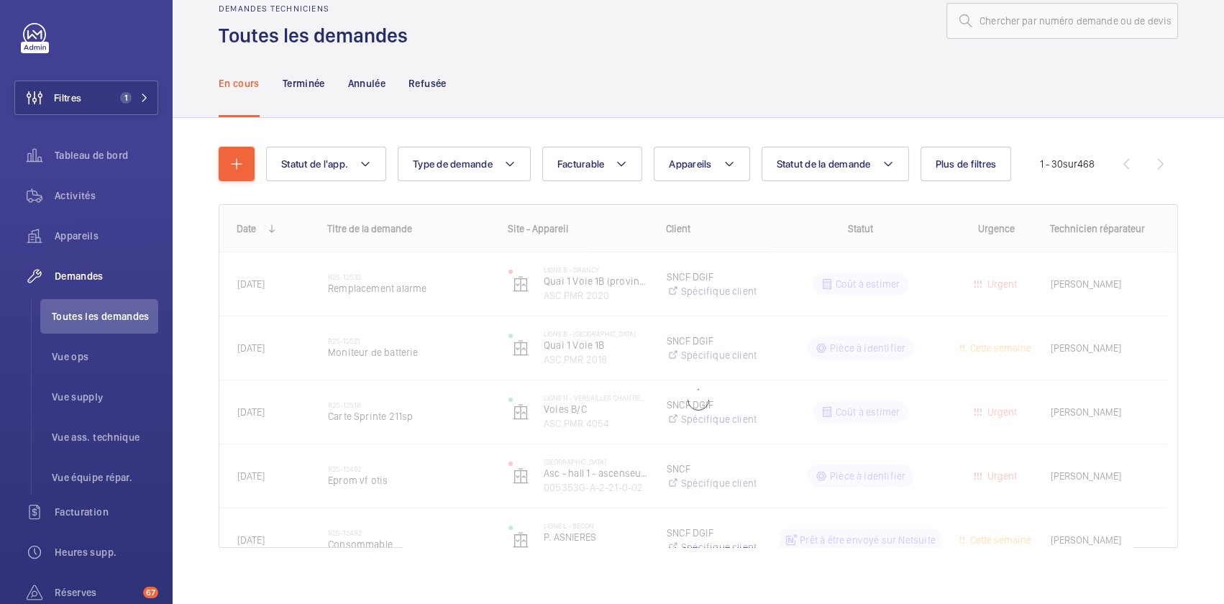
scroll to position [44, 0]
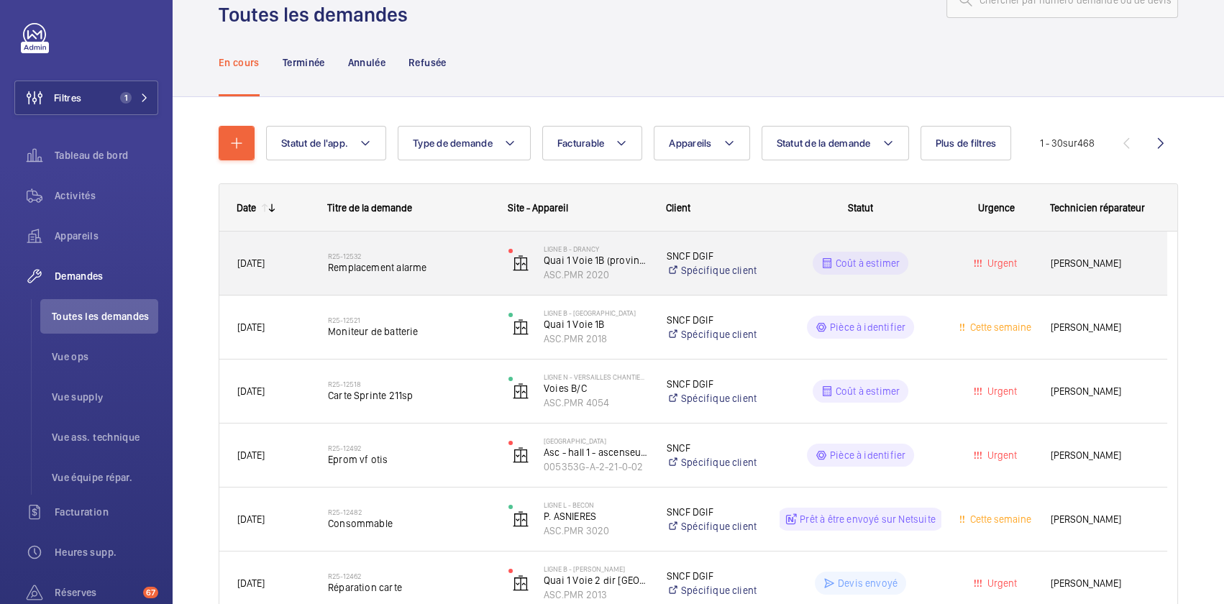
scroll to position [44, 0]
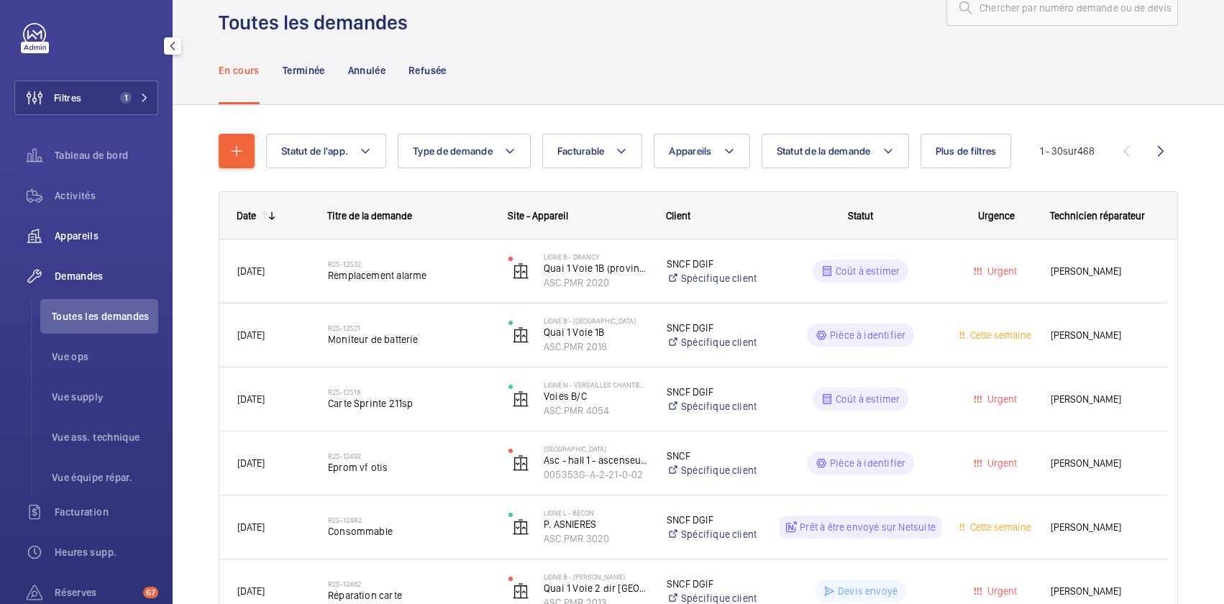
click at [58, 196] on span "Activités" at bounding box center [107, 195] width 104 height 14
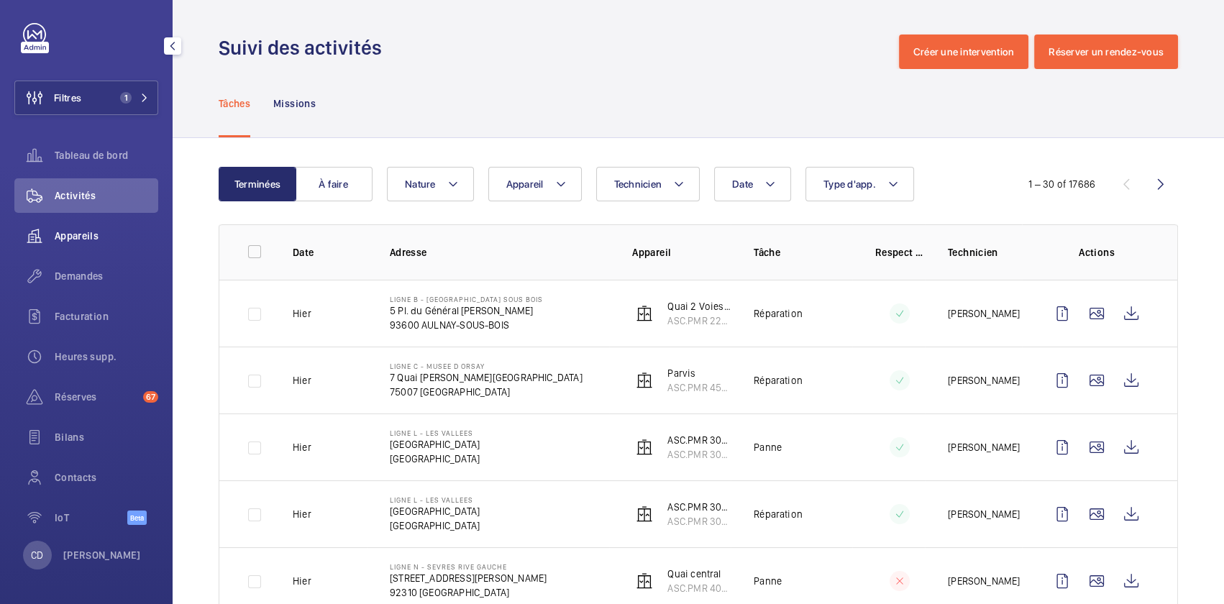
click at [72, 232] on span "Appareils" at bounding box center [107, 236] width 104 height 14
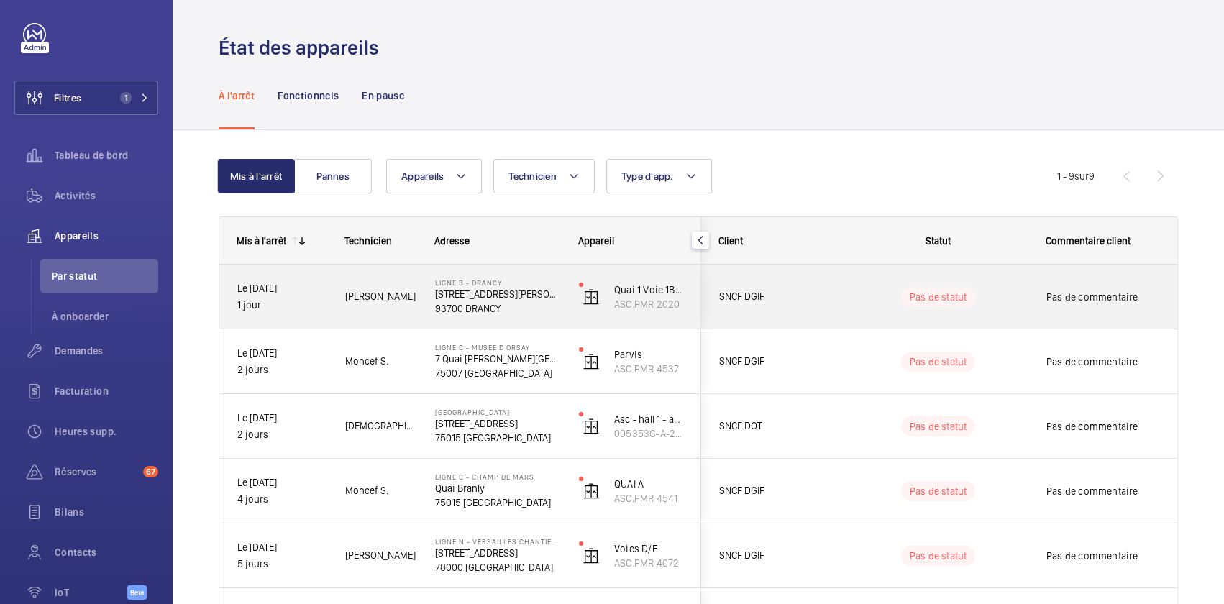
click at [870, 296] on wm-front-pills-cell "Pas de statut" at bounding box center [938, 297] width 179 height 20
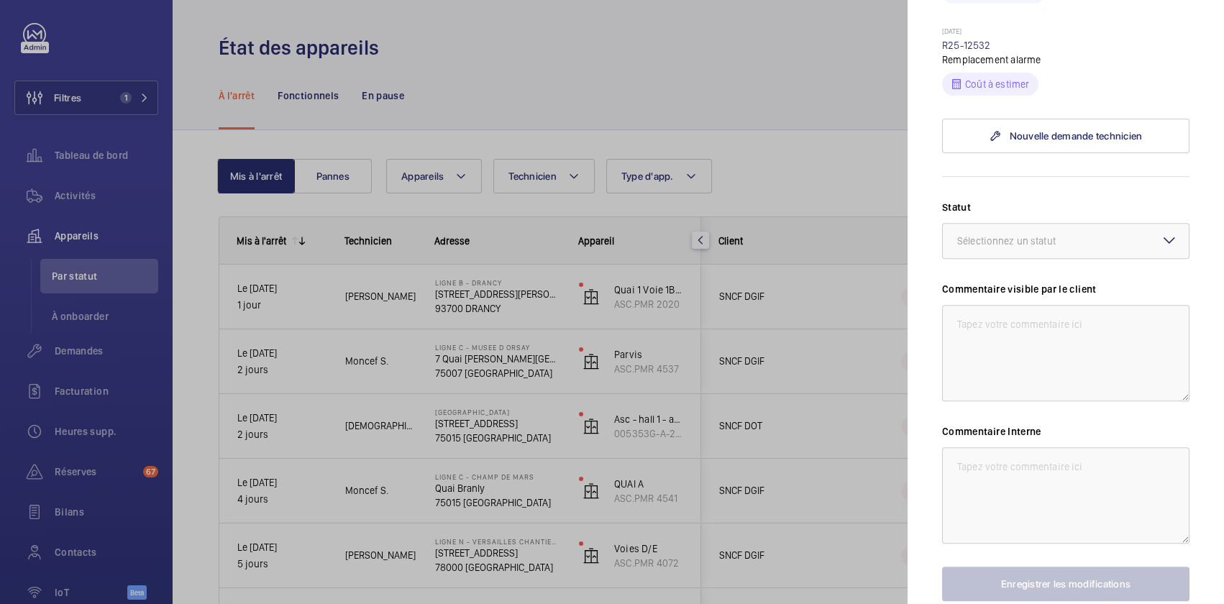
scroll to position [692, 0]
